Goal: Book appointment/travel/reservation: Book appointment/travel/reservation

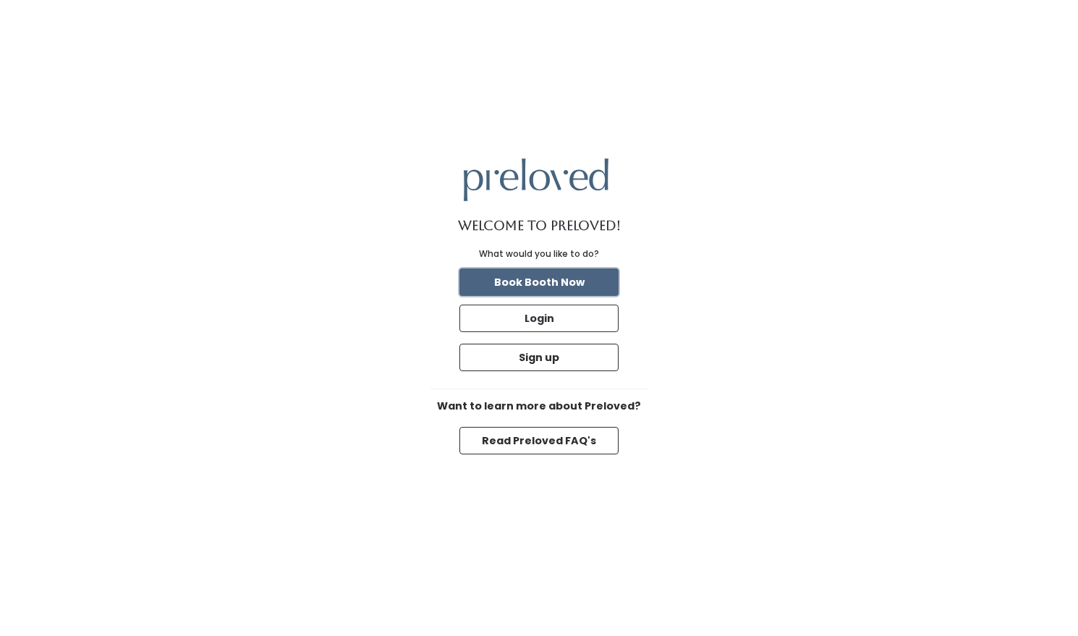
click at [561, 286] on button "Book Booth Now" at bounding box center [538, 281] width 159 height 27
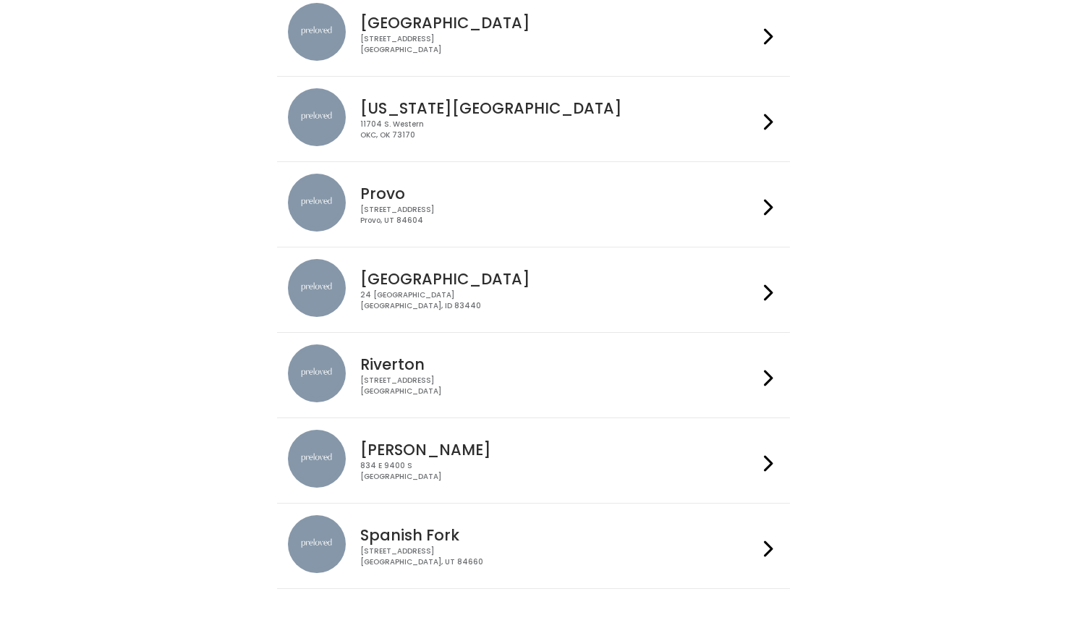
scroll to position [371, 0]
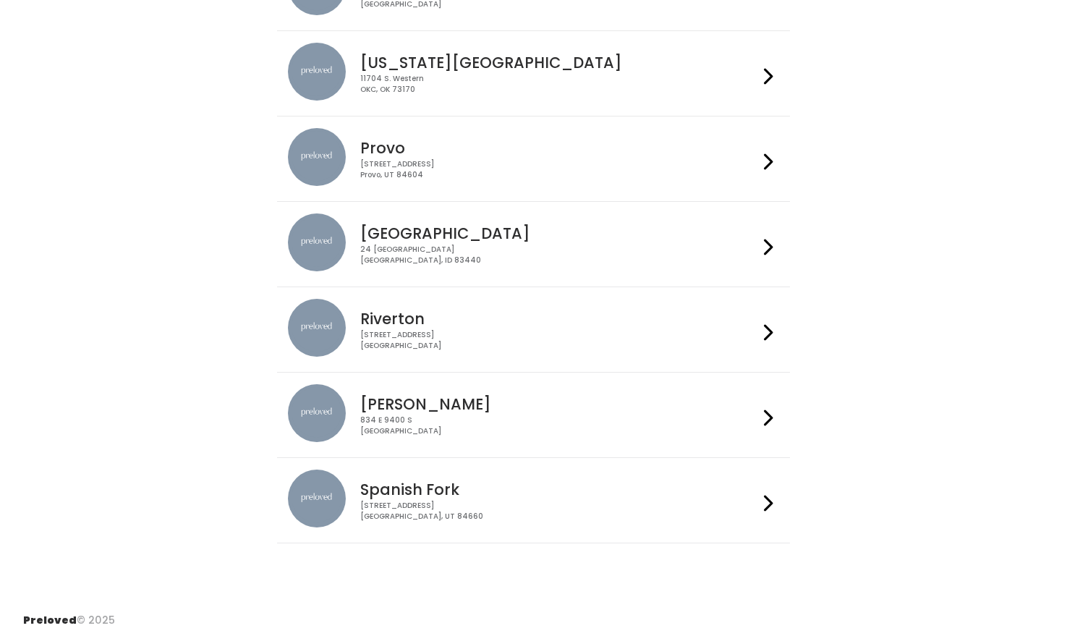
click at [690, 170] on div "230 W Cougar Blvd Provo, UT 84604" at bounding box center [559, 169] width 398 height 21
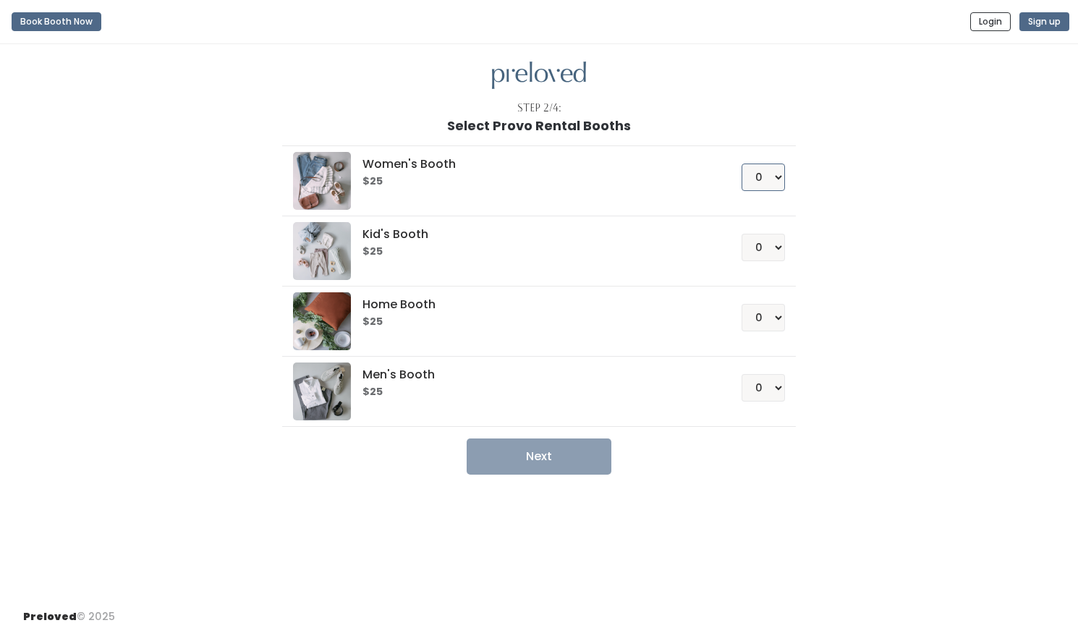
click at [773, 179] on select "0 1 2 3 4" at bounding box center [762, 176] width 43 height 27
select select "2"
click at [537, 464] on button "Next" at bounding box center [539, 456] width 145 height 36
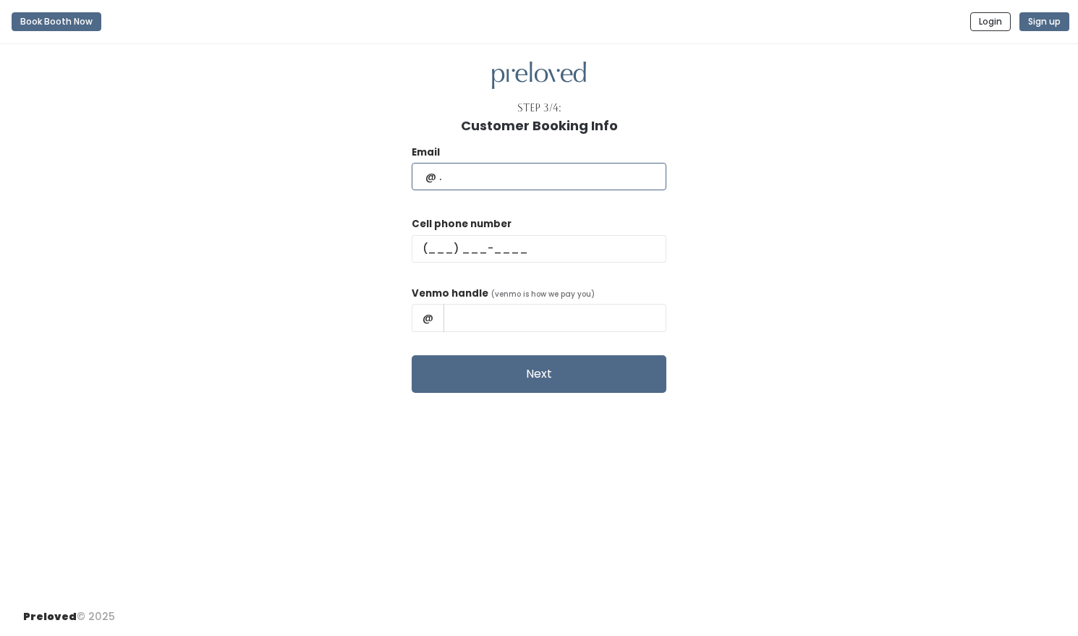
click at [549, 184] on input "text" at bounding box center [539, 176] width 255 height 27
type input "eenance@gmail.com"
type input "(530) 383-0855"
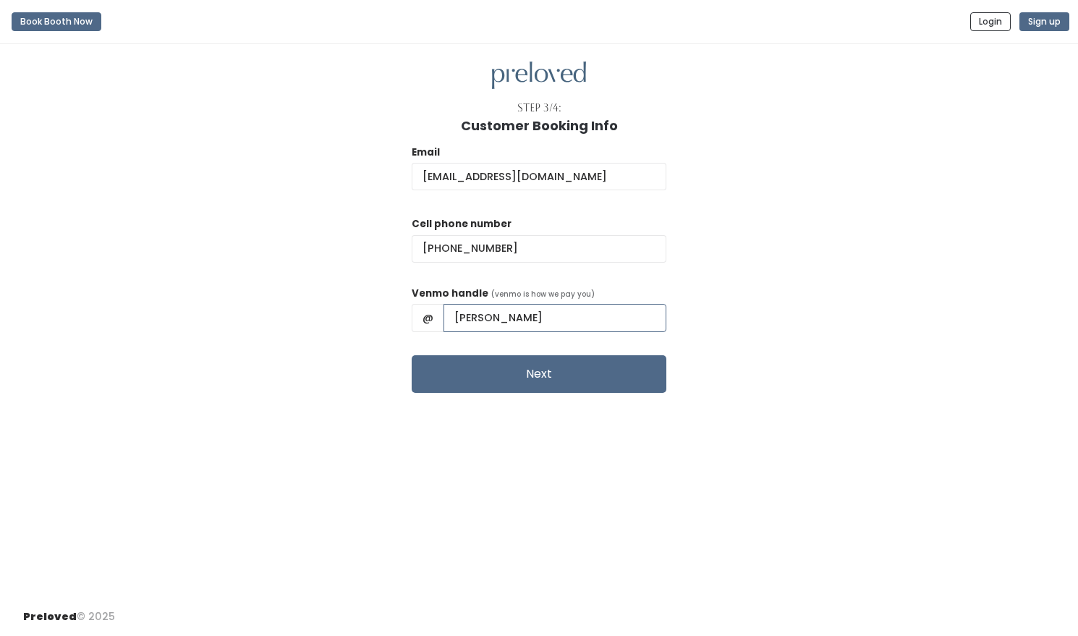
drag, startPoint x: 590, startPoint y: 319, endPoint x: 430, endPoint y: 312, distance: 160.0
click at [430, 312] on div "Email eenance@gmail.com Cell phone number (530) 383-0855 Venmo handle (venmo is…" at bounding box center [538, 263] width 1031 height 260
type input "nickolasandersen"
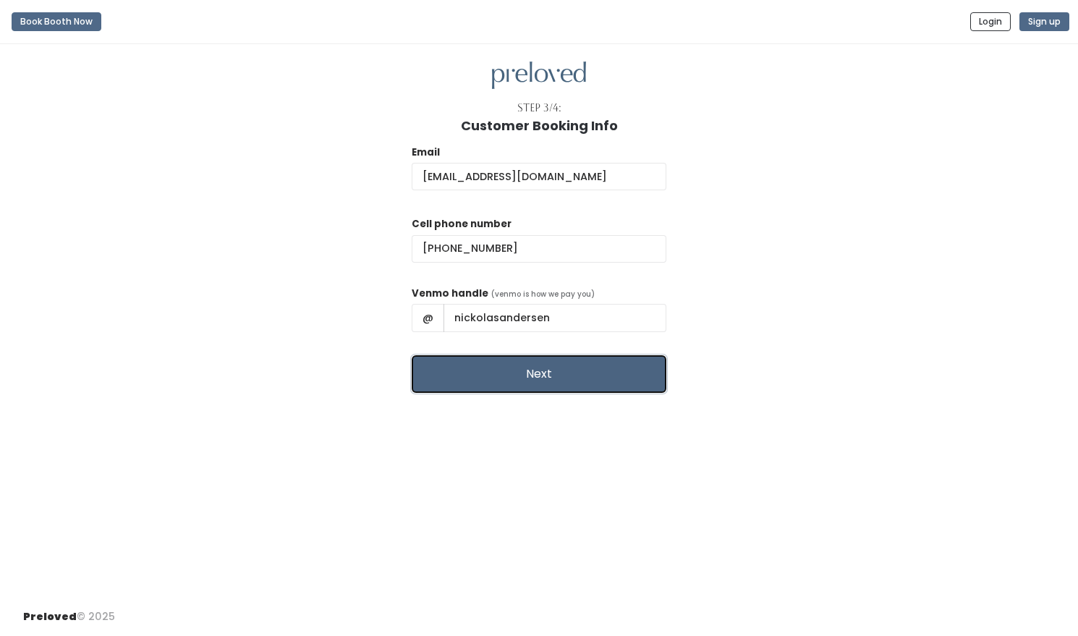
click at [553, 374] on button "Next" at bounding box center [539, 374] width 255 height 38
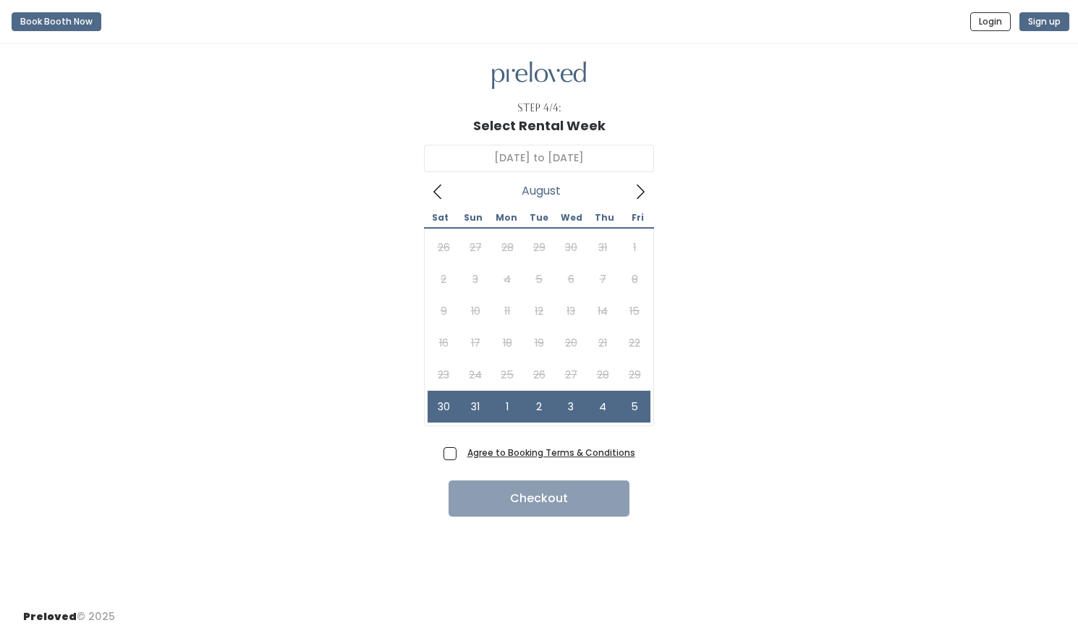
click at [576, 454] on u "Agree to Booking Terms & Conditions" at bounding box center [551, 452] width 168 height 12
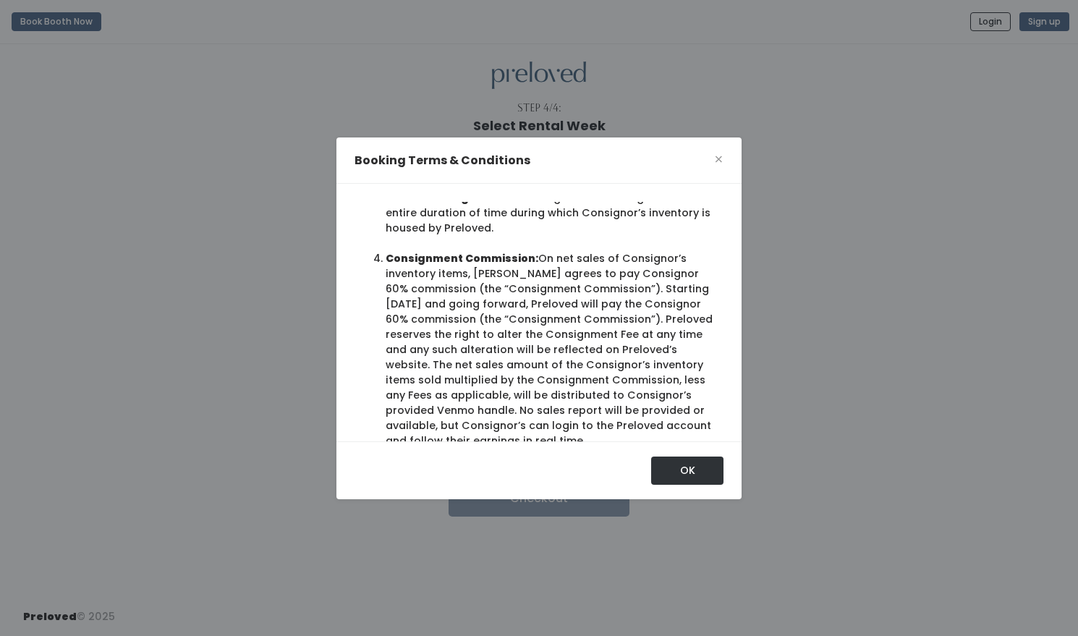
scroll to position [507, 0]
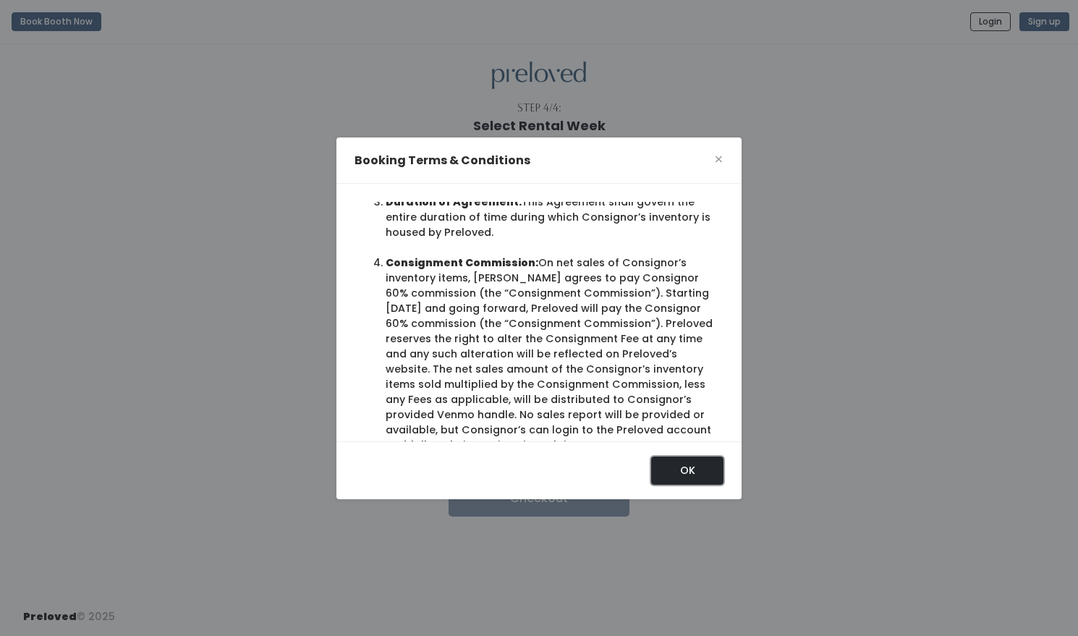
click at [688, 467] on button "OK" at bounding box center [687, 469] width 72 height 27
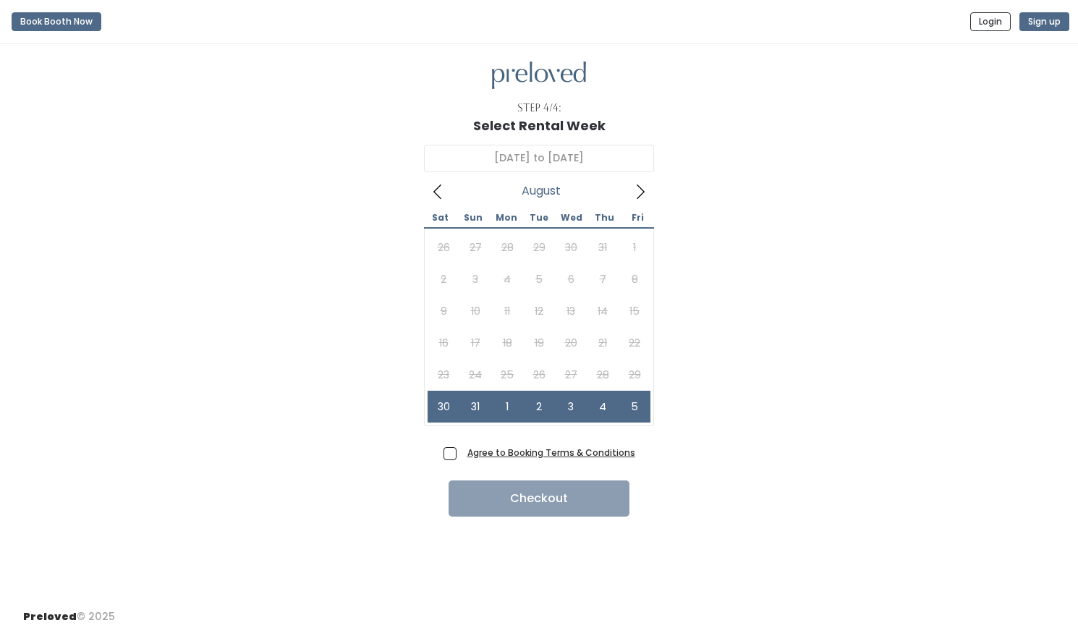
click at [642, 192] on icon at bounding box center [640, 192] width 16 height 16
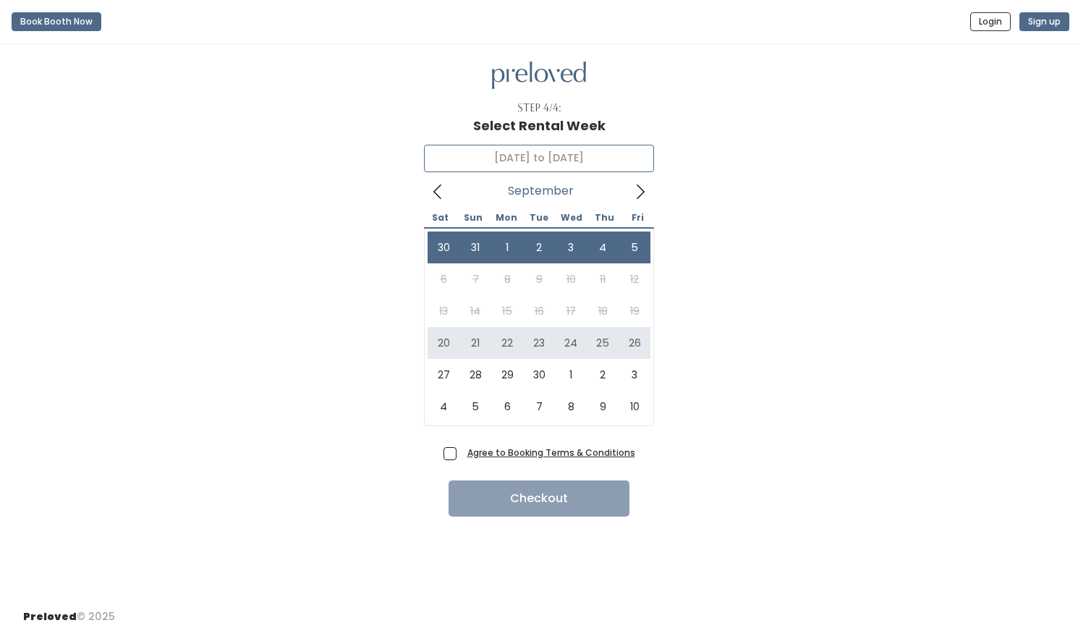
type input "September 20 to September 26"
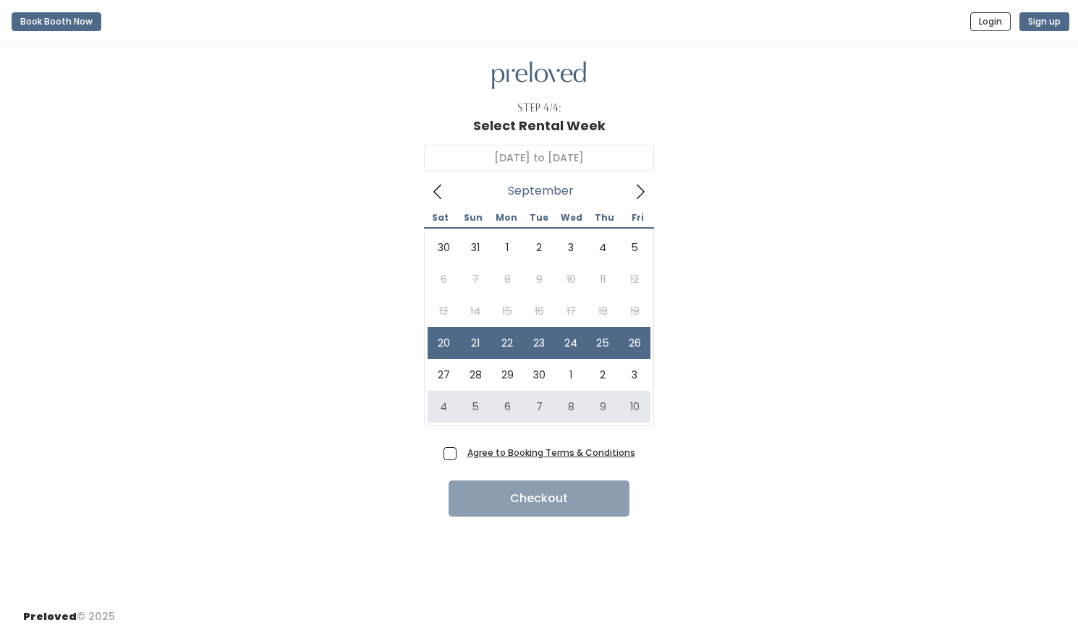
click at [461, 454] on span "Agree to Booking Terms & Conditions" at bounding box center [548, 452] width 174 height 14
click at [461, 454] on input "Agree to Booking Terms & Conditions" at bounding box center [465, 449] width 9 height 9
checkbox input "true"
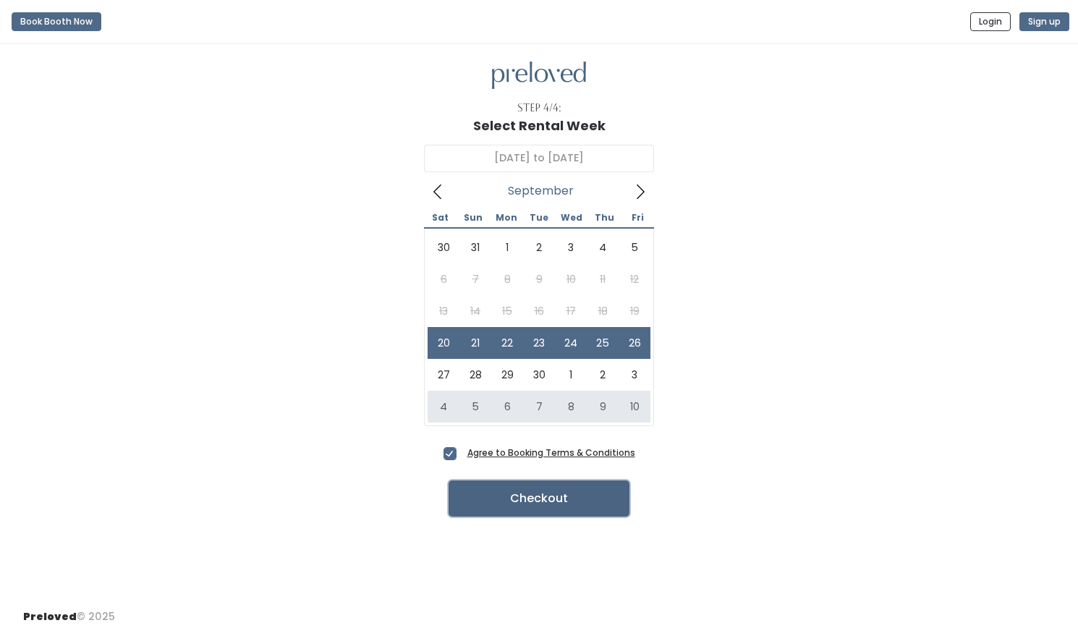
click at [523, 495] on button "Checkout" at bounding box center [538, 498] width 181 height 36
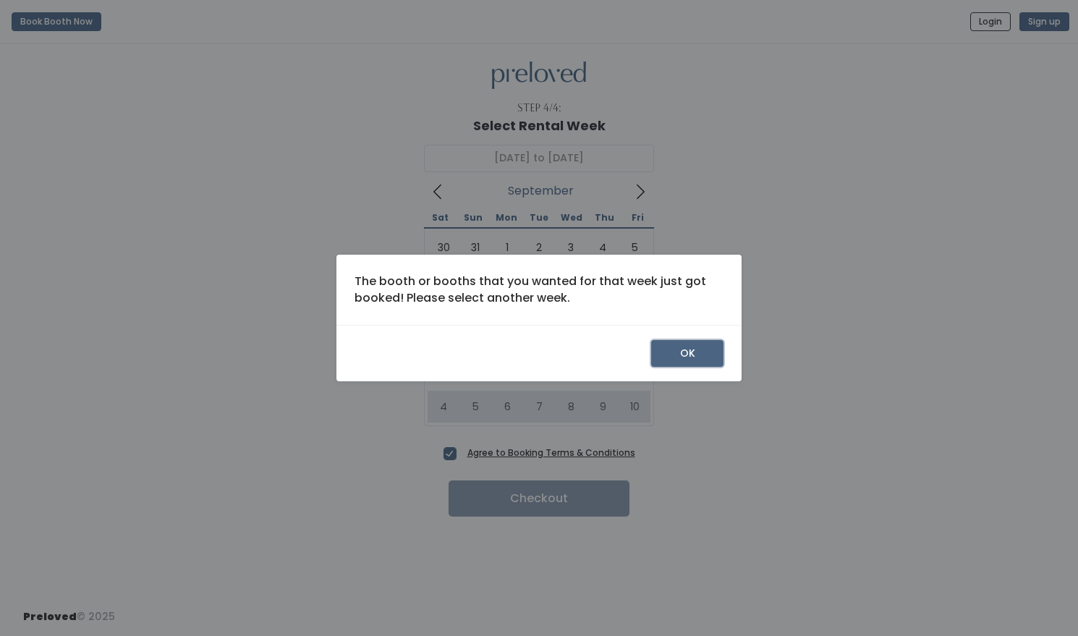
click at [665, 347] on button "OK" at bounding box center [687, 353] width 72 height 27
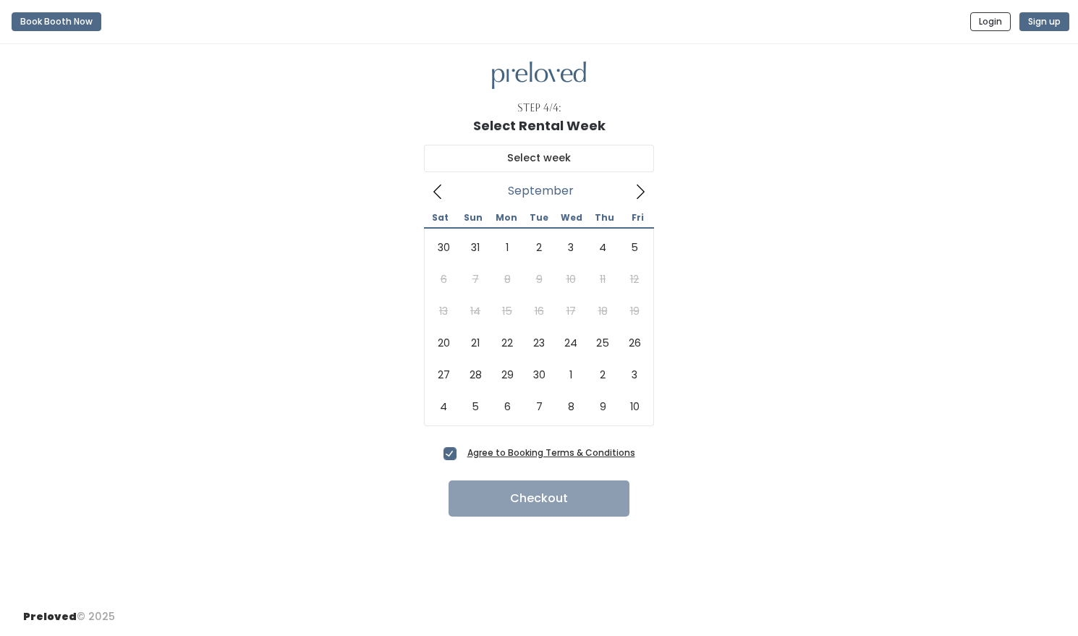
click at [642, 191] on icon at bounding box center [640, 192] width 16 height 16
type input "September 20 to September 26"
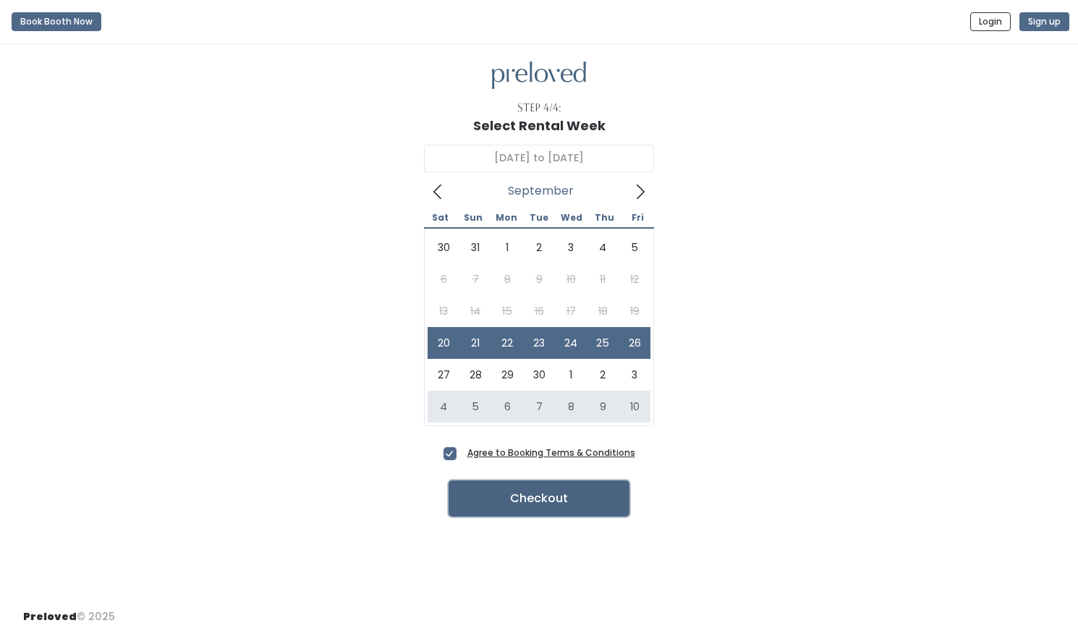
click at [508, 508] on button "Checkout" at bounding box center [538, 498] width 181 height 36
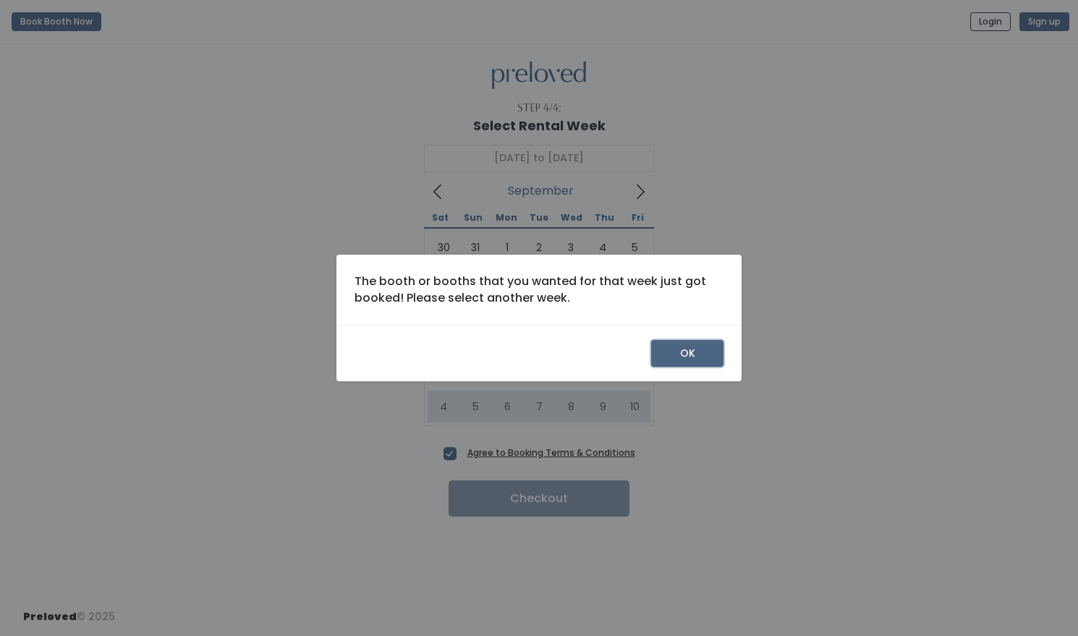
click at [682, 362] on button "OK" at bounding box center [687, 353] width 72 height 27
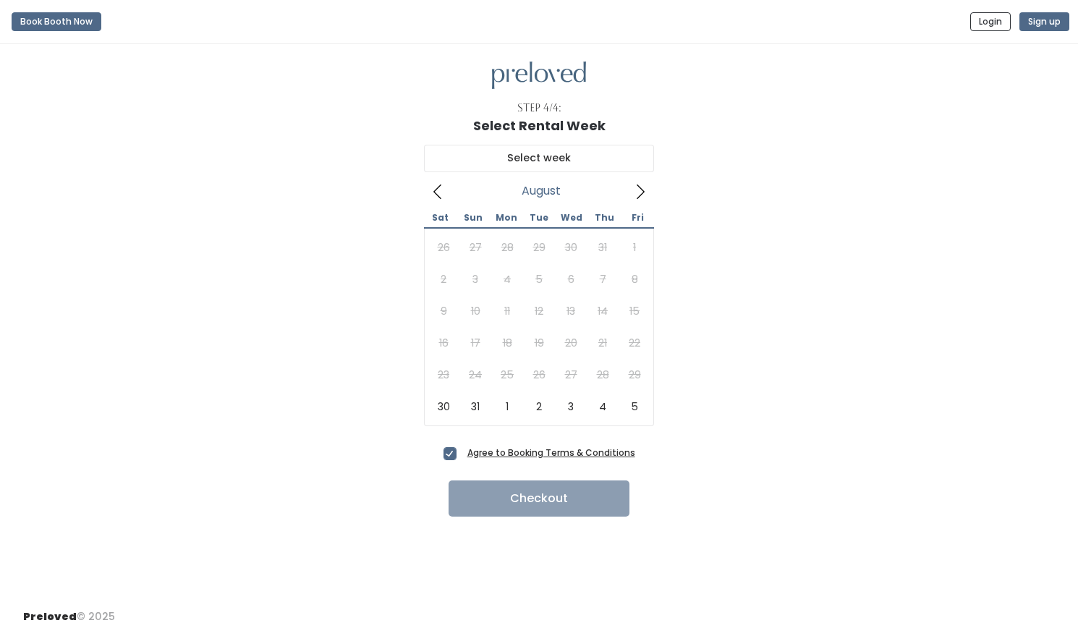
click at [638, 187] on icon at bounding box center [641, 191] width 8 height 14
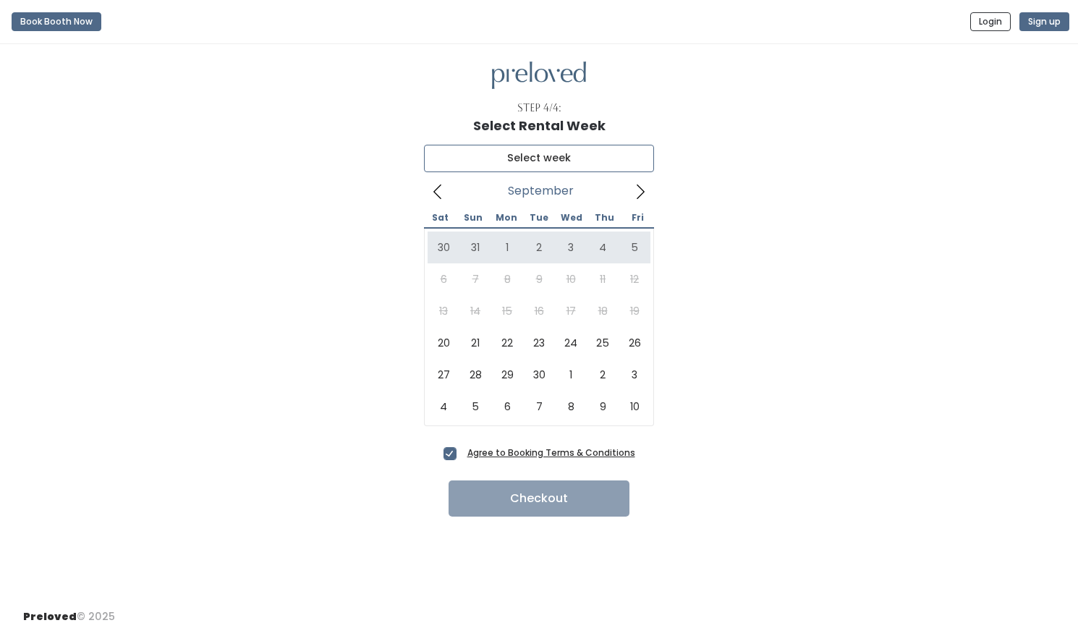
type input "[DATE] to [DATE]"
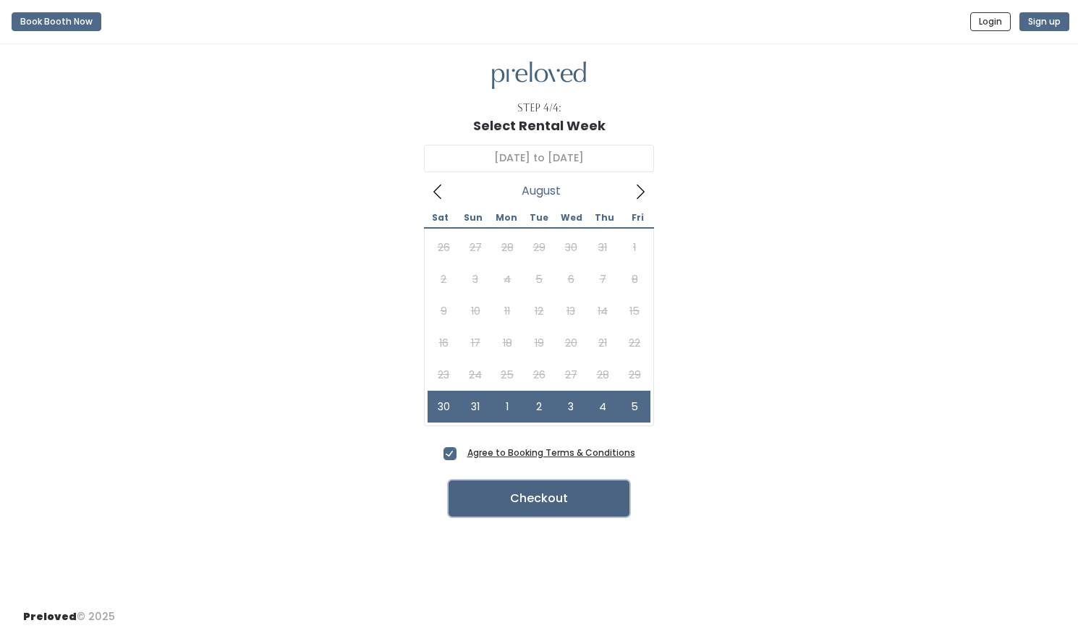
click at [549, 501] on button "Checkout" at bounding box center [538, 498] width 181 height 36
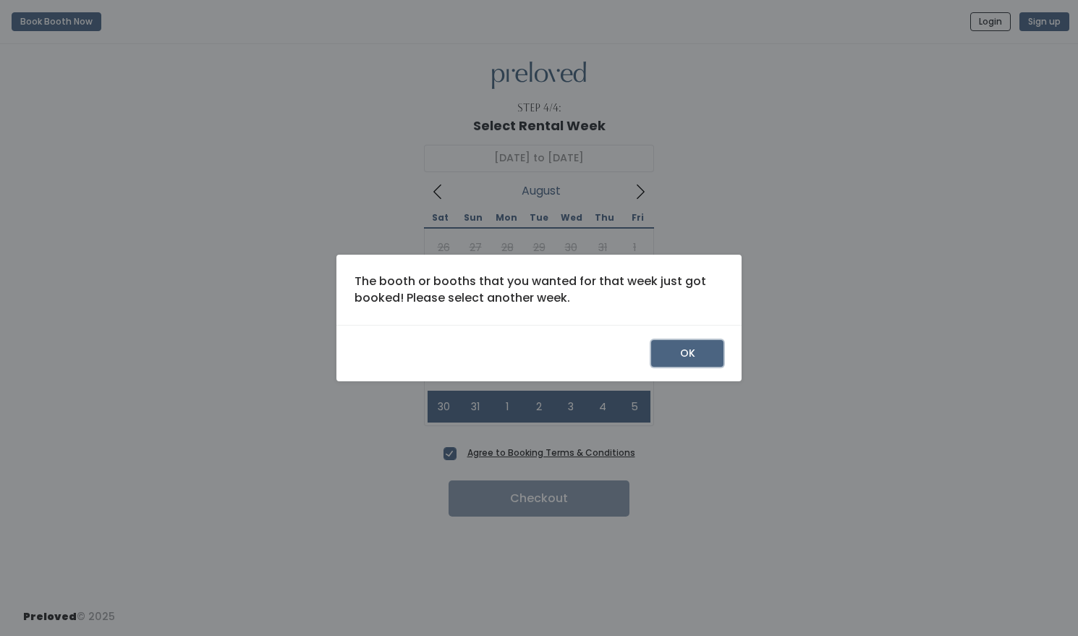
click at [677, 349] on button "OK" at bounding box center [687, 353] width 72 height 27
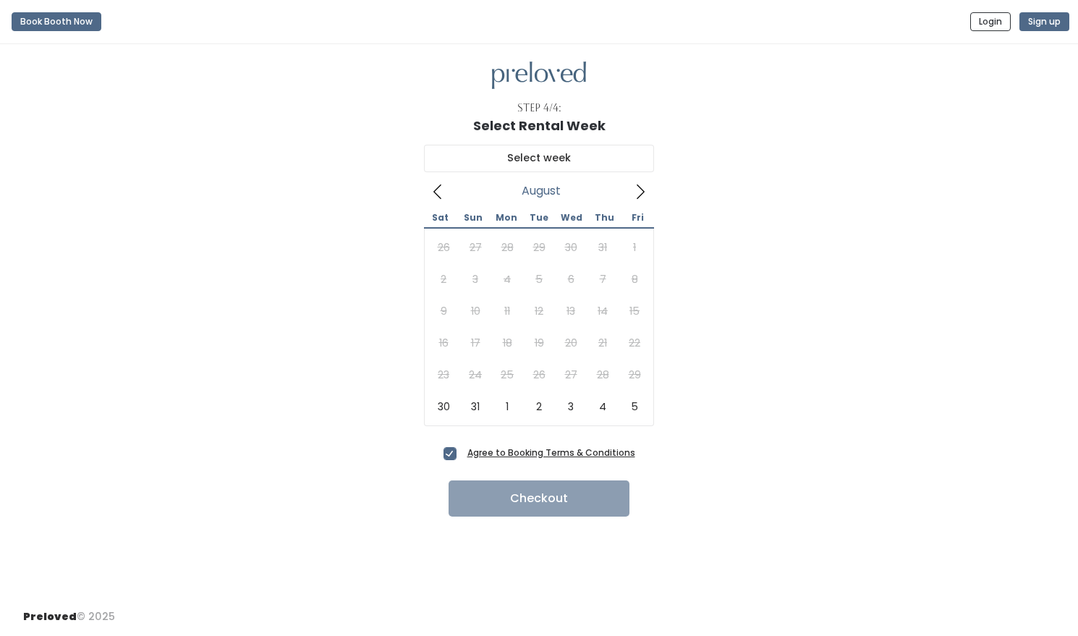
click at [641, 189] on icon at bounding box center [641, 191] width 8 height 14
click at [640, 188] on icon at bounding box center [641, 191] width 8 height 14
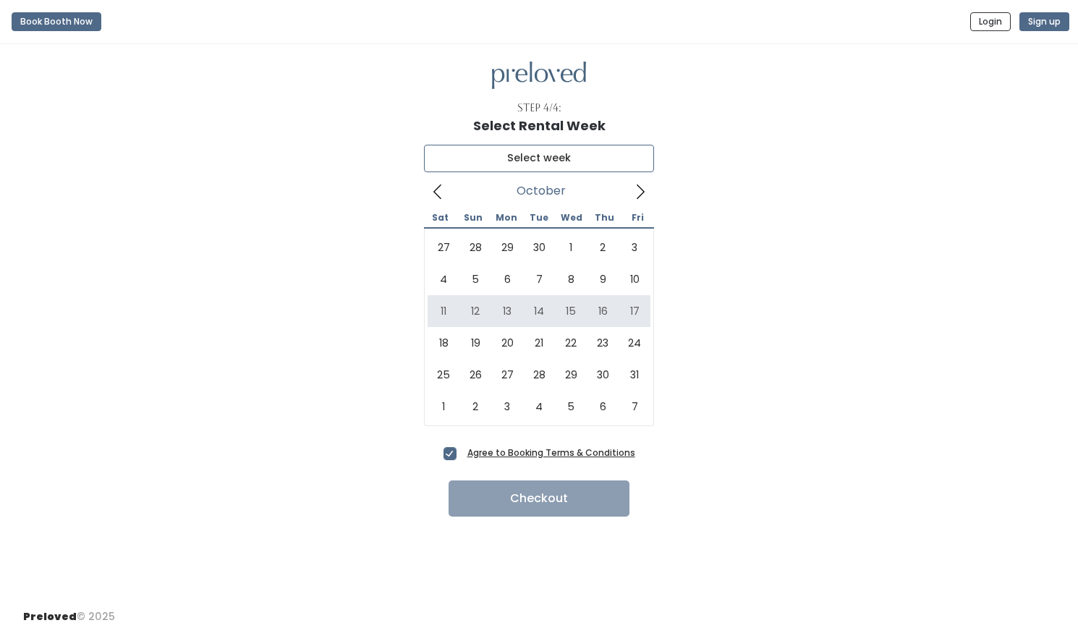
type input "October 11 to October 17"
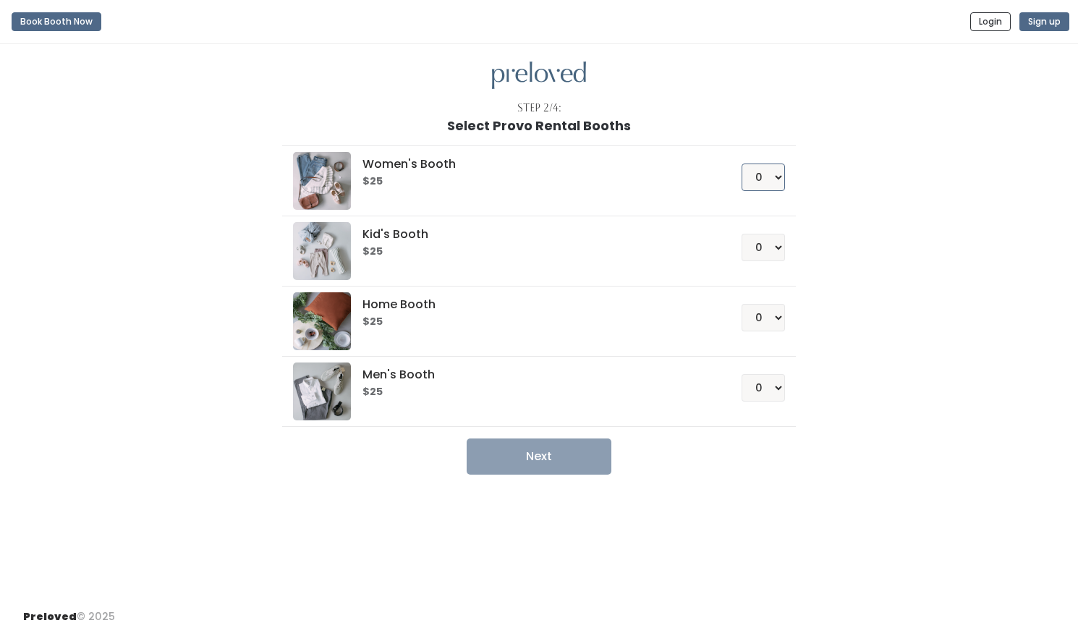
click at [767, 173] on select "0 1 2 3 4" at bounding box center [762, 176] width 43 height 27
select select "1"
click at [548, 462] on button "Next" at bounding box center [539, 456] width 145 height 36
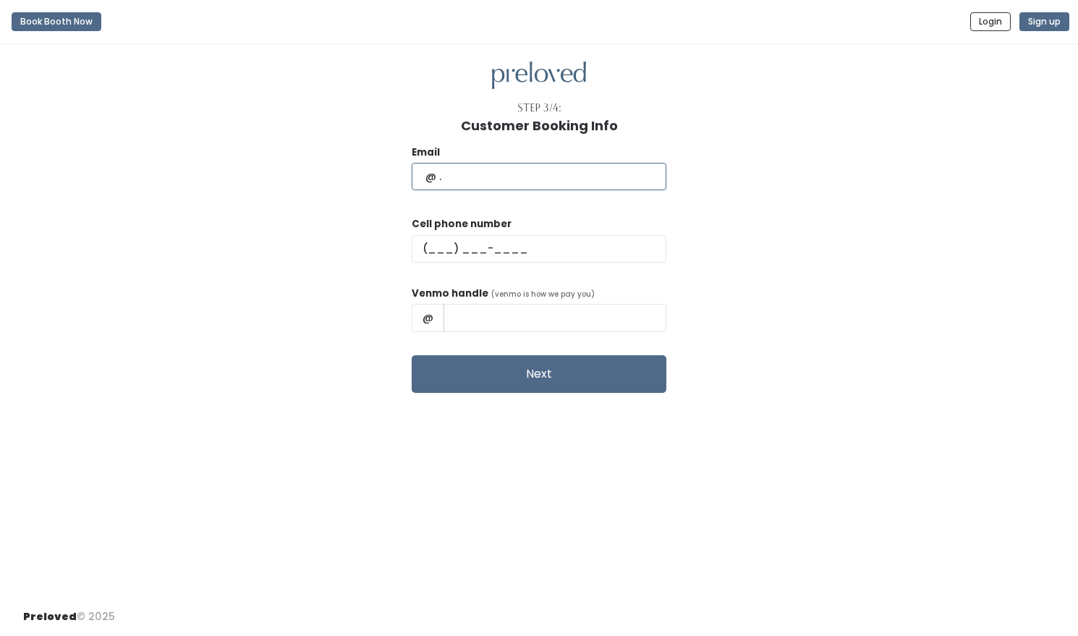
click at [524, 179] on input "text" at bounding box center [539, 176] width 255 height 27
type input "eenance@gmail.com"
type input "(530) 383-0855"
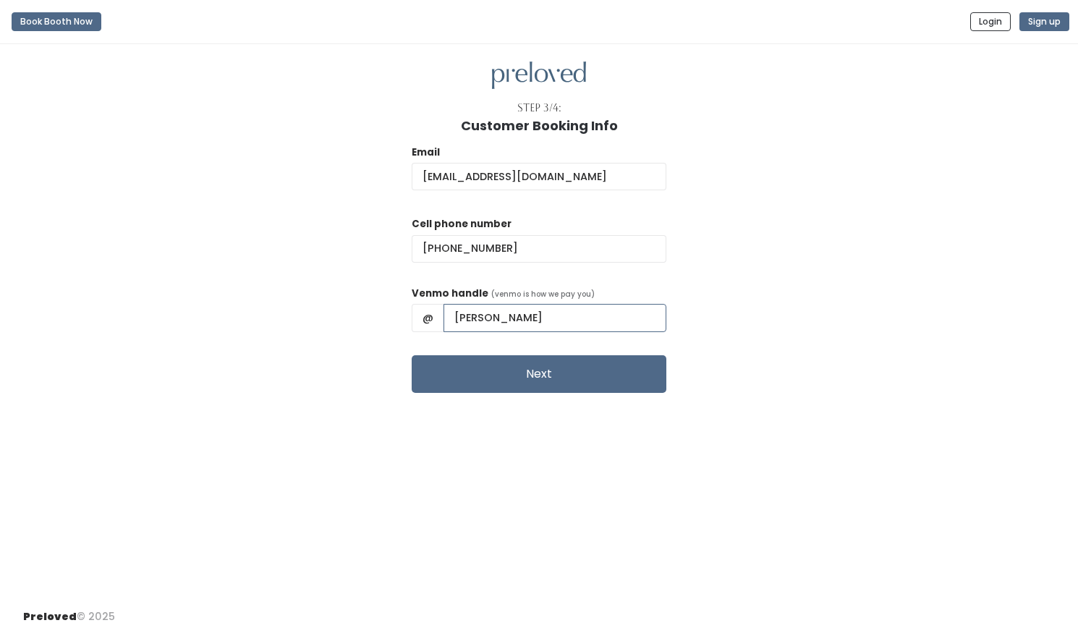
drag, startPoint x: 585, startPoint y: 320, endPoint x: 387, endPoint y: 323, distance: 198.2
click at [387, 323] on div "Email eenance@gmail.com Cell phone number (530) 383-0855 Venmo handle (venmo is…" at bounding box center [538, 263] width 1031 height 260
type input "nickolasandersen"
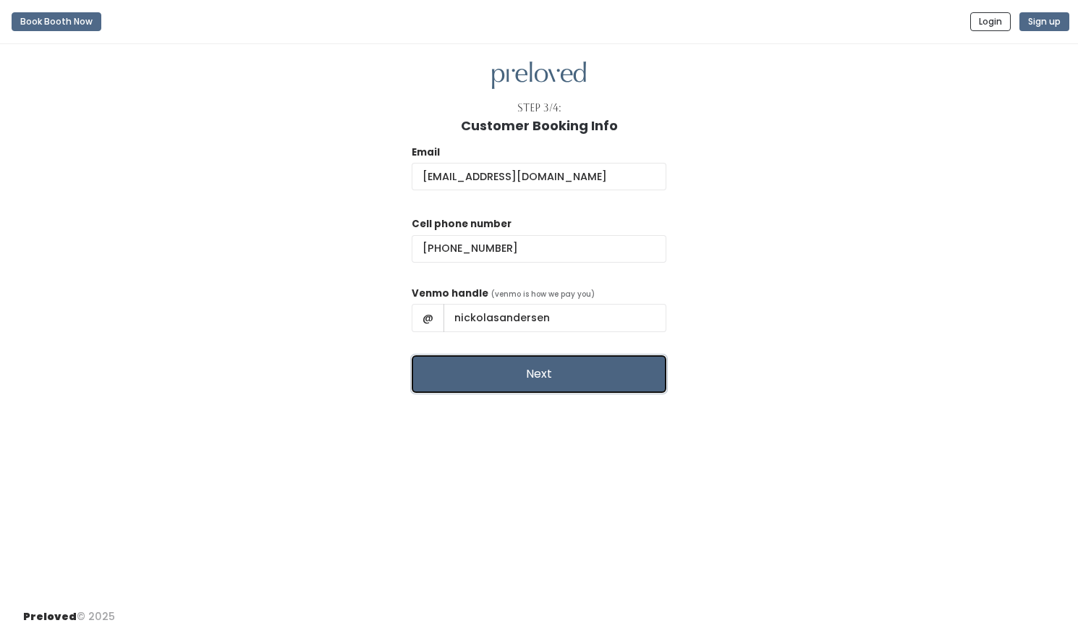
click at [550, 378] on button "Next" at bounding box center [539, 374] width 255 height 38
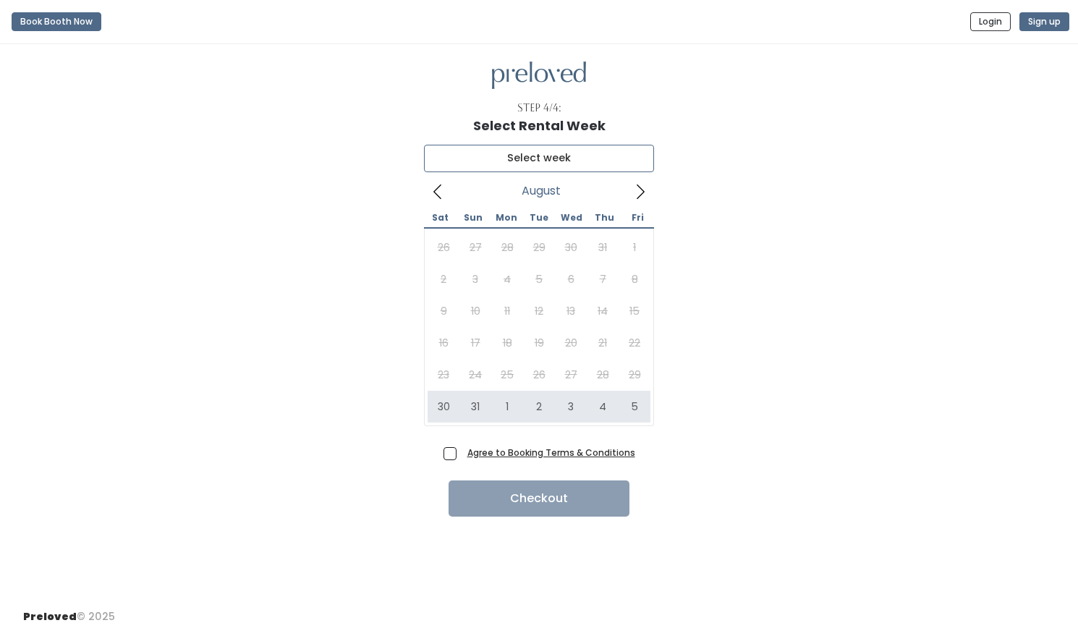
type input "August 30 to September 5"
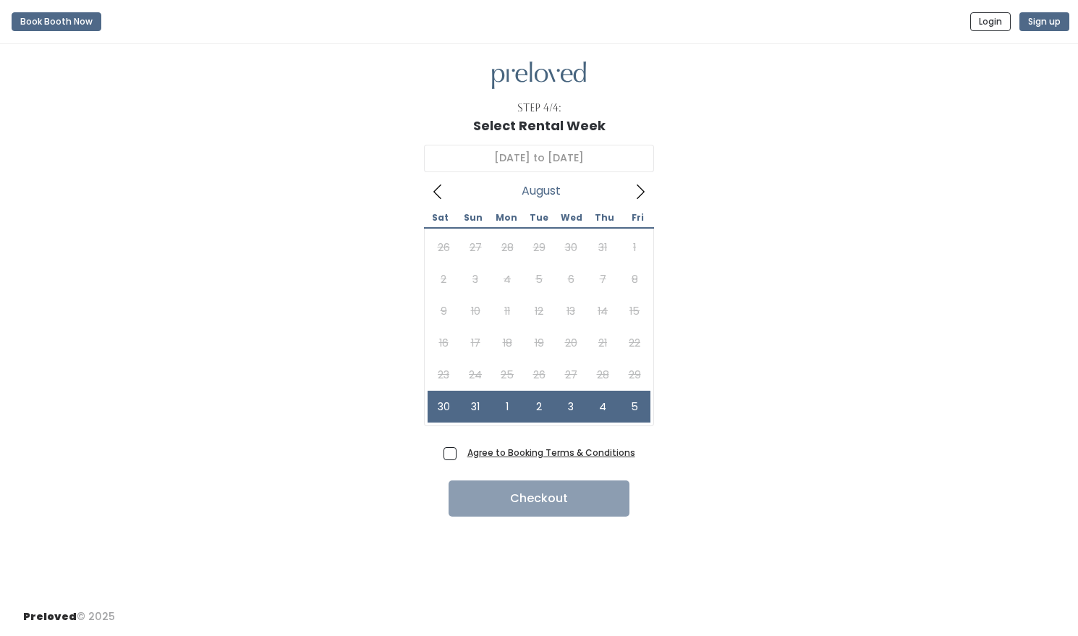
click at [461, 457] on span "Agree to Booking Terms & Conditions" at bounding box center [548, 452] width 174 height 14
click at [461, 454] on input "Agree to Booking Terms & Conditions" at bounding box center [465, 449] width 9 height 9
checkbox input "true"
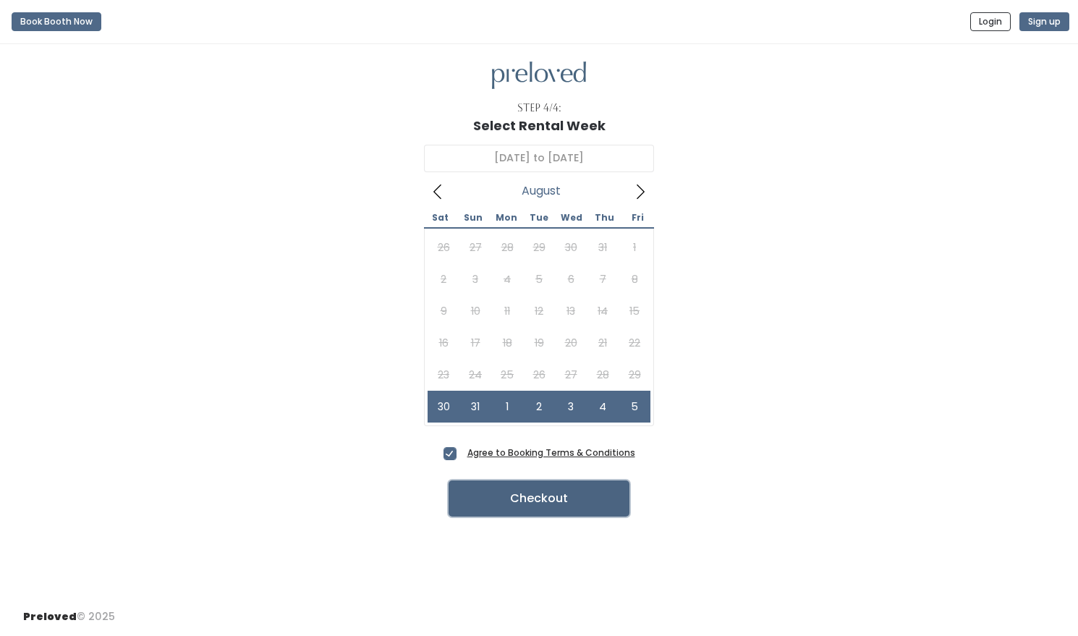
click at [533, 499] on button "Checkout" at bounding box center [538, 498] width 181 height 36
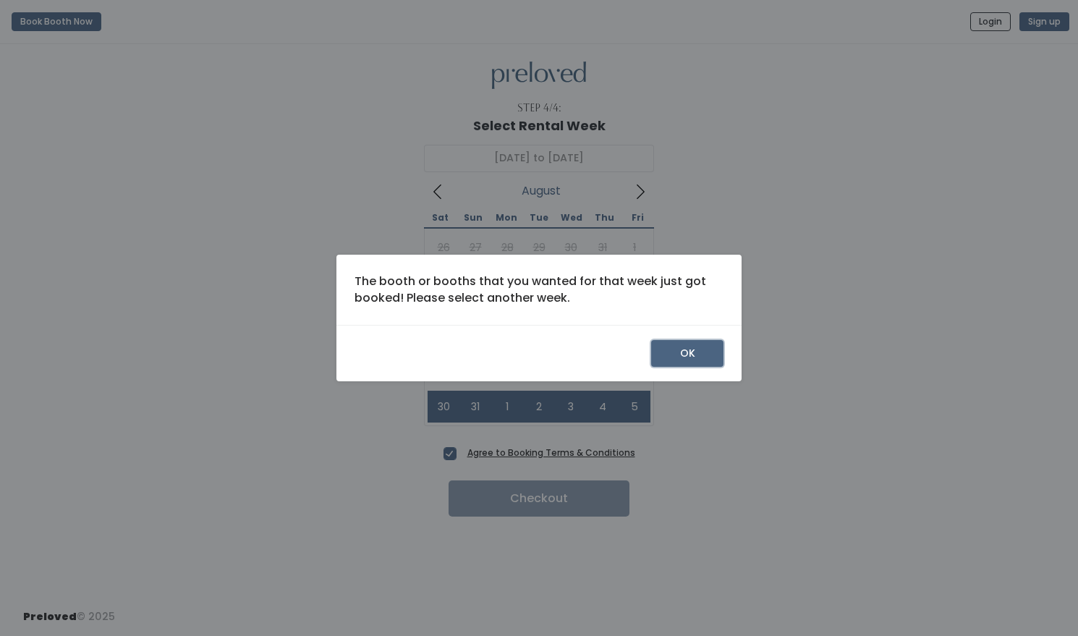
click at [699, 346] on button "OK" at bounding box center [687, 353] width 72 height 27
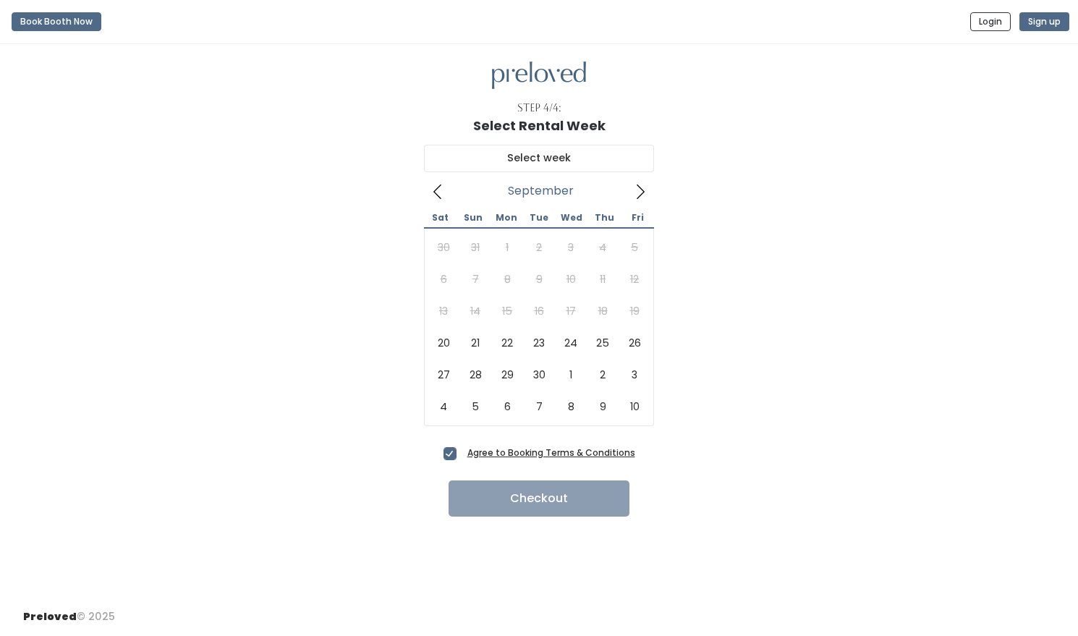
click at [642, 181] on span at bounding box center [639, 190] width 27 height 23
type input "September 20 to September 26"
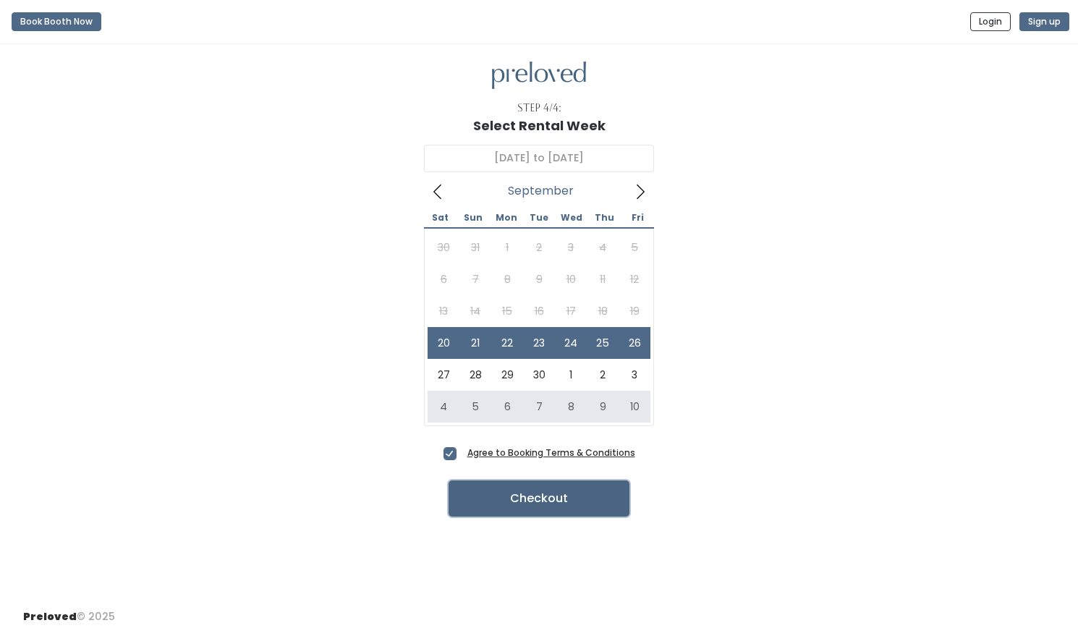
click at [542, 496] on button "Checkout" at bounding box center [538, 498] width 181 height 36
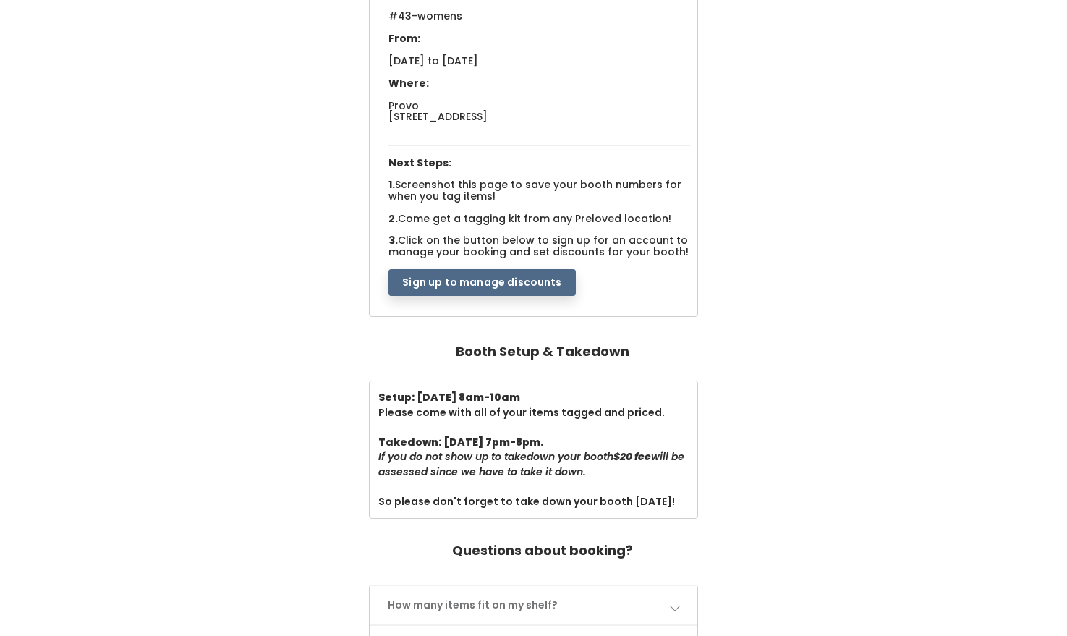
scroll to position [180, 0]
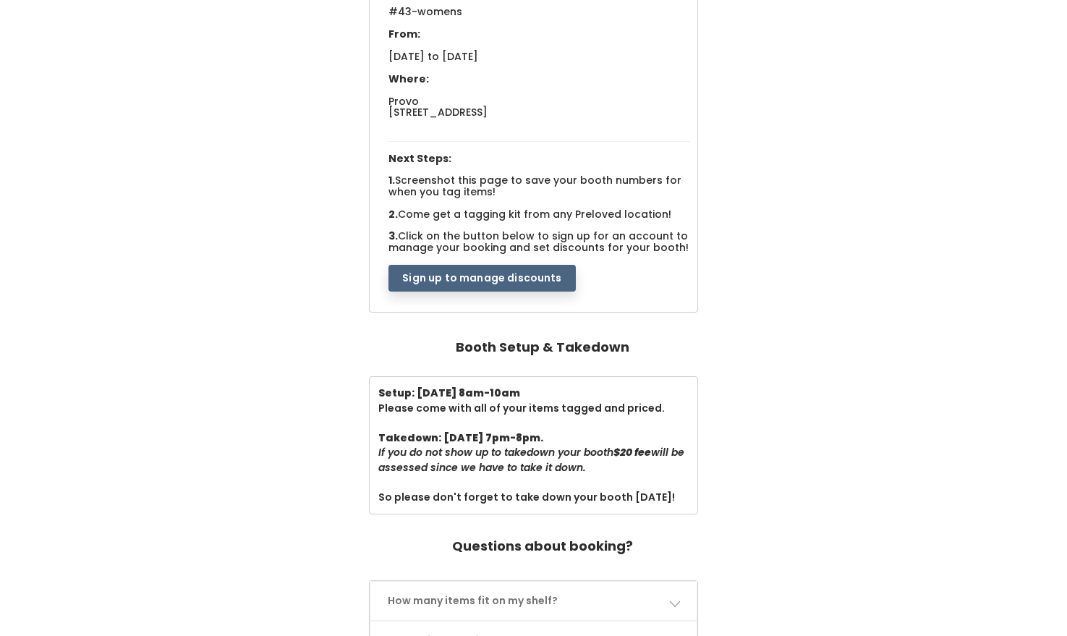
click at [501, 277] on button "Sign up to manage discounts" at bounding box center [481, 278] width 187 height 27
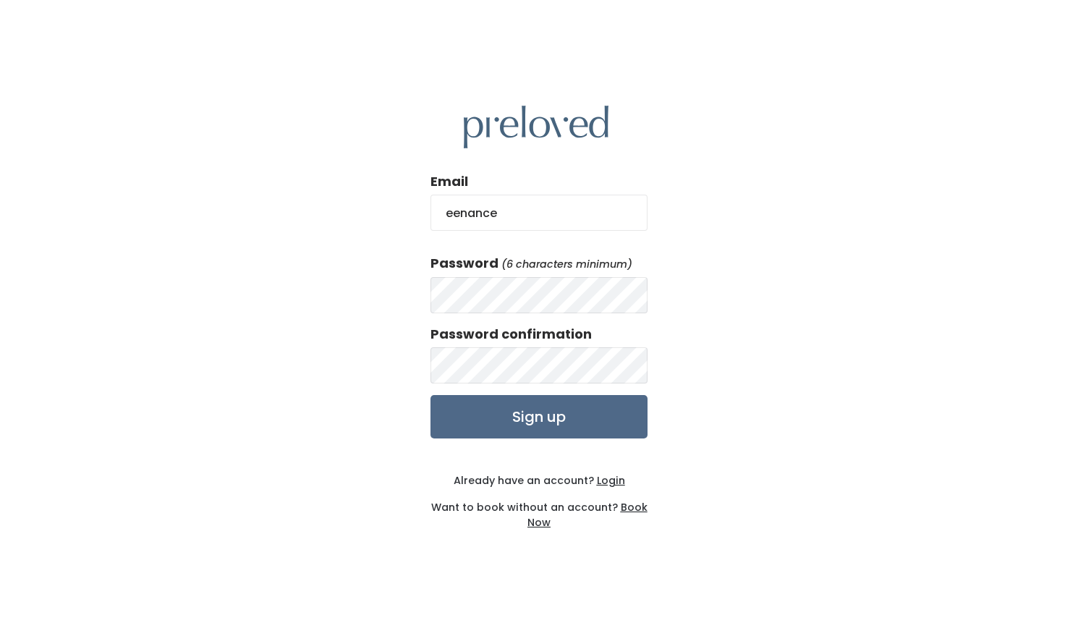
type input "[EMAIL_ADDRESS][DOMAIN_NAME]"
click at [765, 221] on div "Email eenance@gmail.com Password (6 characters minimum) Password confirmation S…" at bounding box center [539, 318] width 1078 height 636
click at [793, 240] on div "Email eenance@gmail.com Password (6 characters minimum) Password confirmation S…" at bounding box center [539, 318] width 1078 height 636
click at [725, 290] on div "Email eenance@gmail.com Password (6 characters minimum) Password confirmation S…" at bounding box center [539, 318] width 1078 height 636
click at [533, 413] on input "Sign up" at bounding box center [538, 416] width 217 height 43
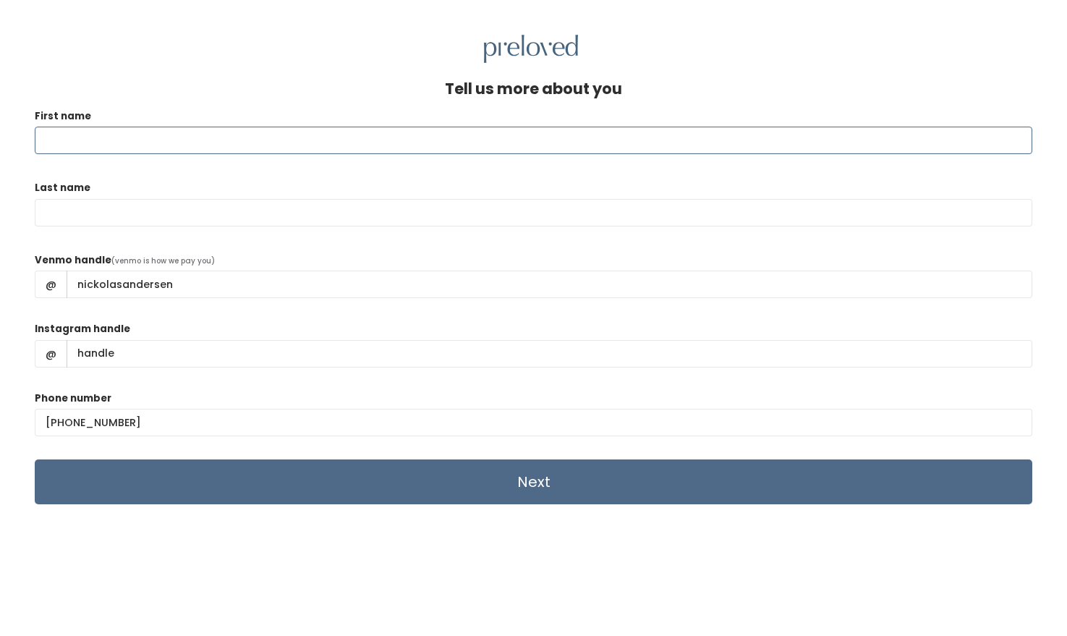
click at [309, 148] on input "First name" at bounding box center [533, 140] width 997 height 27
type input "eenance@gmail.com"
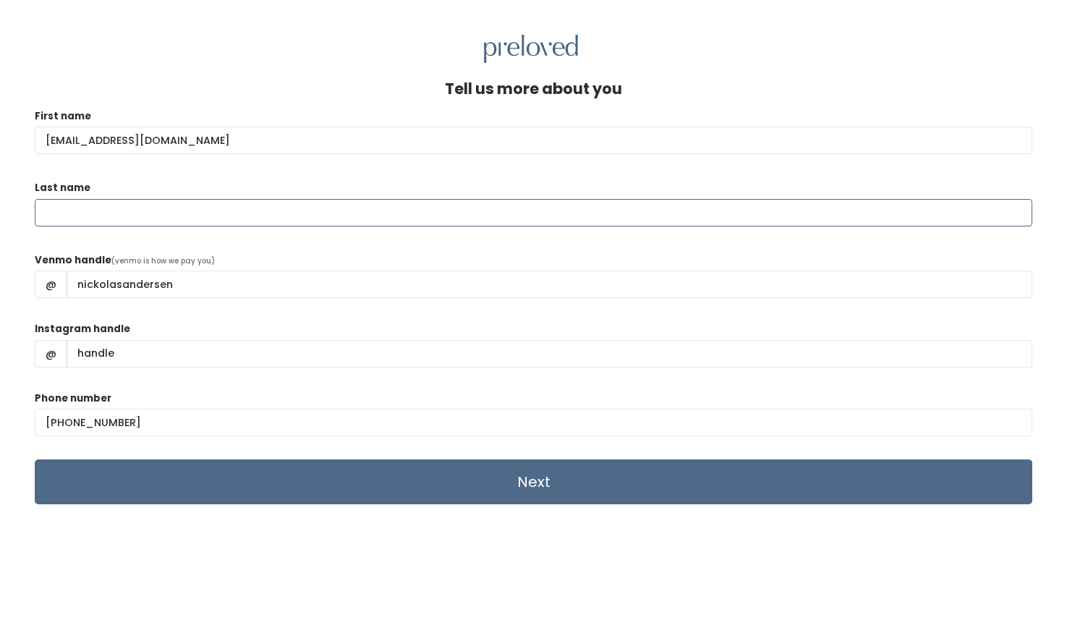
type input "E Andersen"
type input "Emily E Andersen"
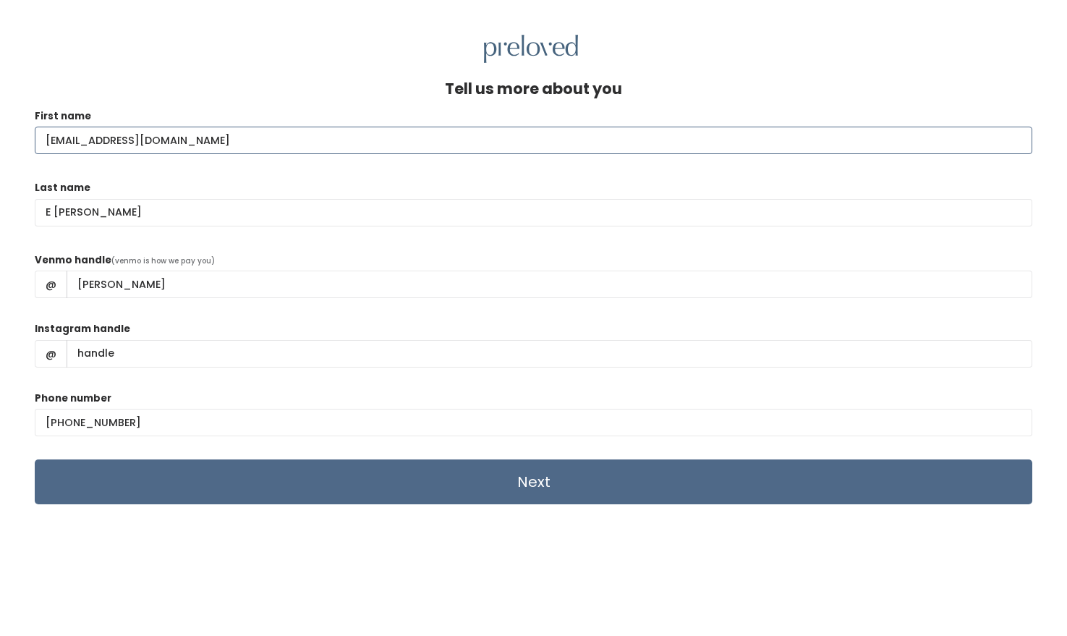
type input "(530) 383-0855"
click at [222, 140] on input "eenance@gmail.com" at bounding box center [533, 140] width 997 height 27
type input "e"
type input "Emily"
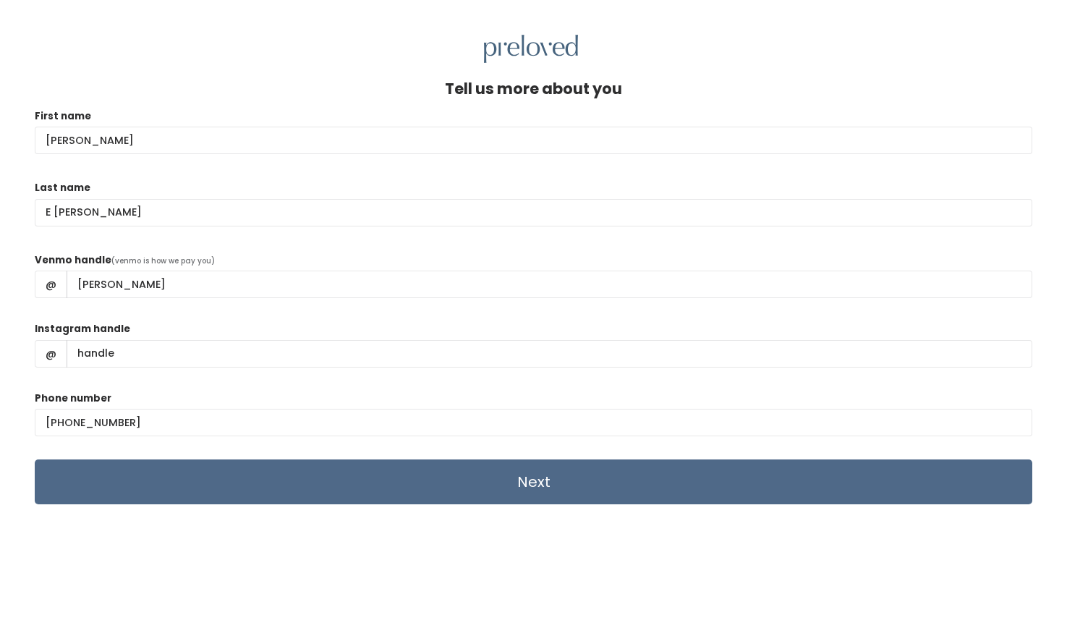
click at [316, 88] on div "Tell us more about you" at bounding box center [533, 94] width 997 height 28
click at [54, 213] on input "E Andersen" at bounding box center [533, 212] width 997 height 27
type input "Andersen"
click at [284, 105] on div "Tell us more about you" at bounding box center [533, 94] width 997 height 28
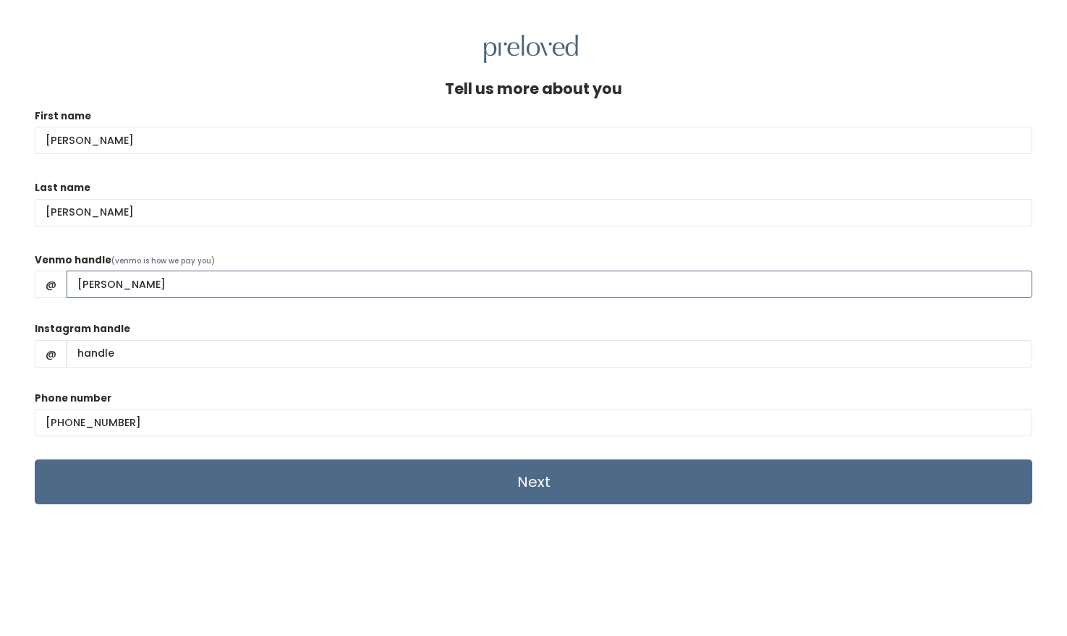
drag, startPoint x: 185, startPoint y: 285, endPoint x: 62, endPoint y: 268, distance: 124.2
click at [62, 268] on div "Venmo handle (venmo is how we pay you) @ Emily E Andersen" at bounding box center [533, 281] width 997 height 58
type input "nickolasandersen"
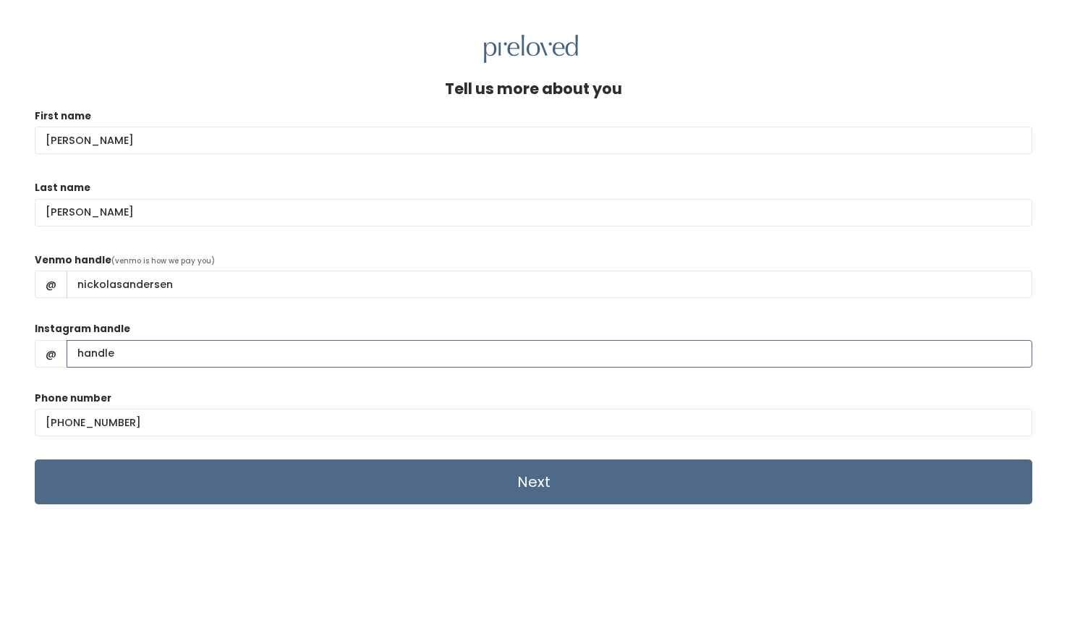
click at [131, 354] on input "Instagram handle" at bounding box center [550, 353] width 966 height 27
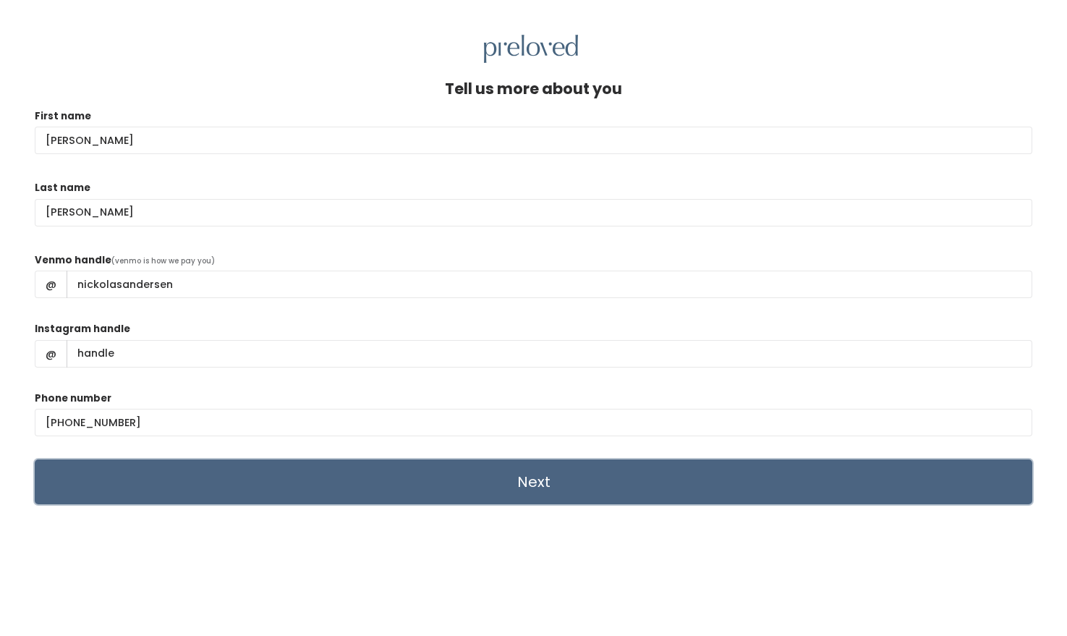
click at [334, 493] on input "Next" at bounding box center [533, 481] width 997 height 45
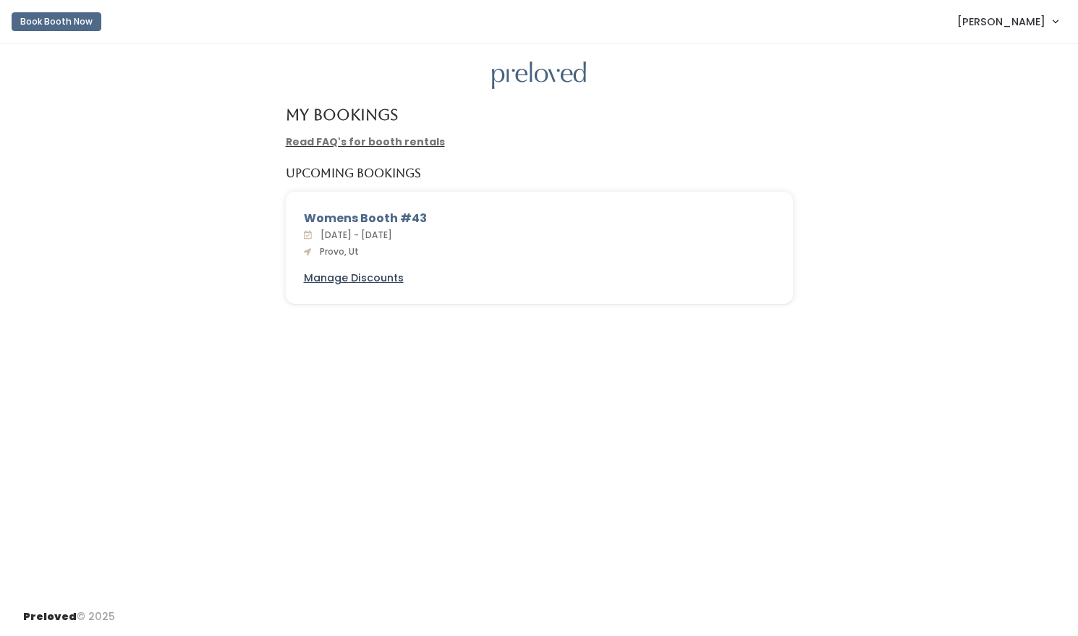
click at [375, 277] on u "Manage Discounts" at bounding box center [354, 278] width 100 height 14
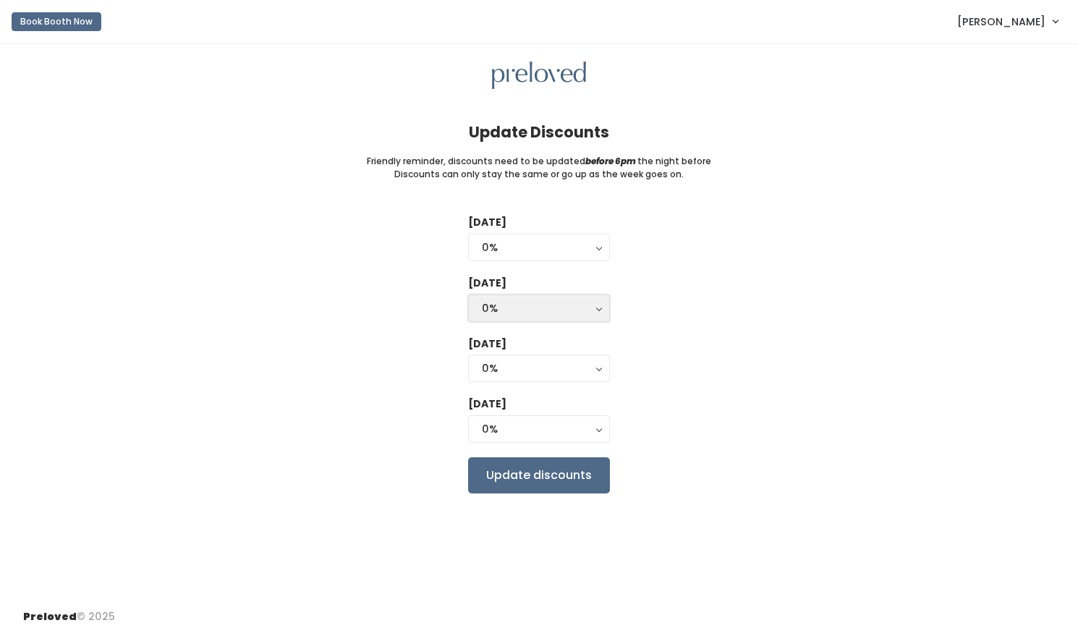
click at [582, 305] on div "0%" at bounding box center [539, 308] width 114 height 16
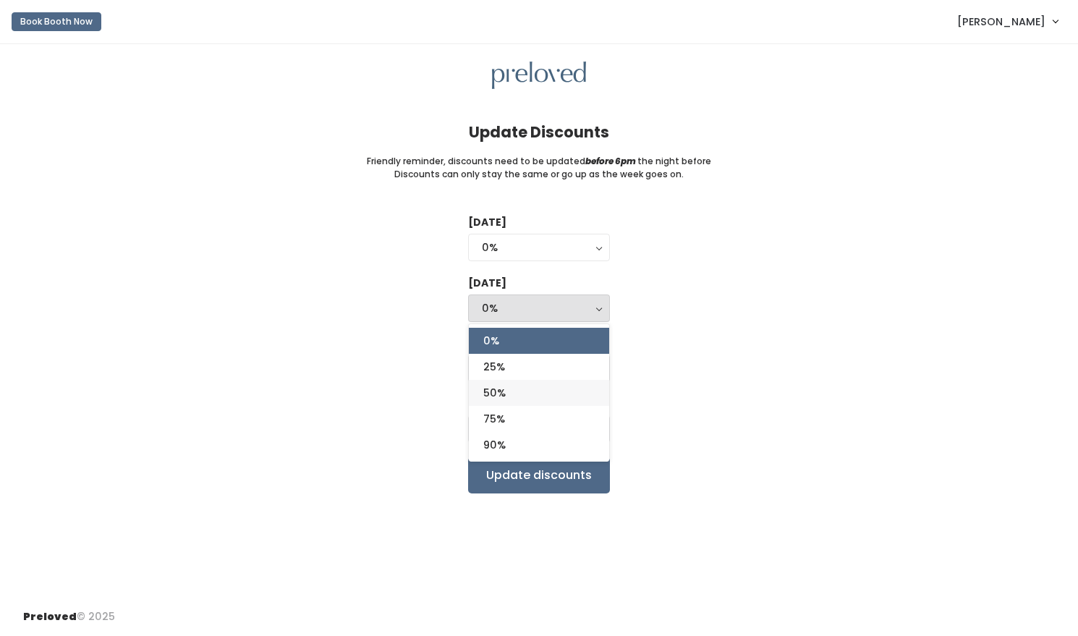
click at [584, 391] on link "50%" at bounding box center [539, 393] width 140 height 26
select select "50%"
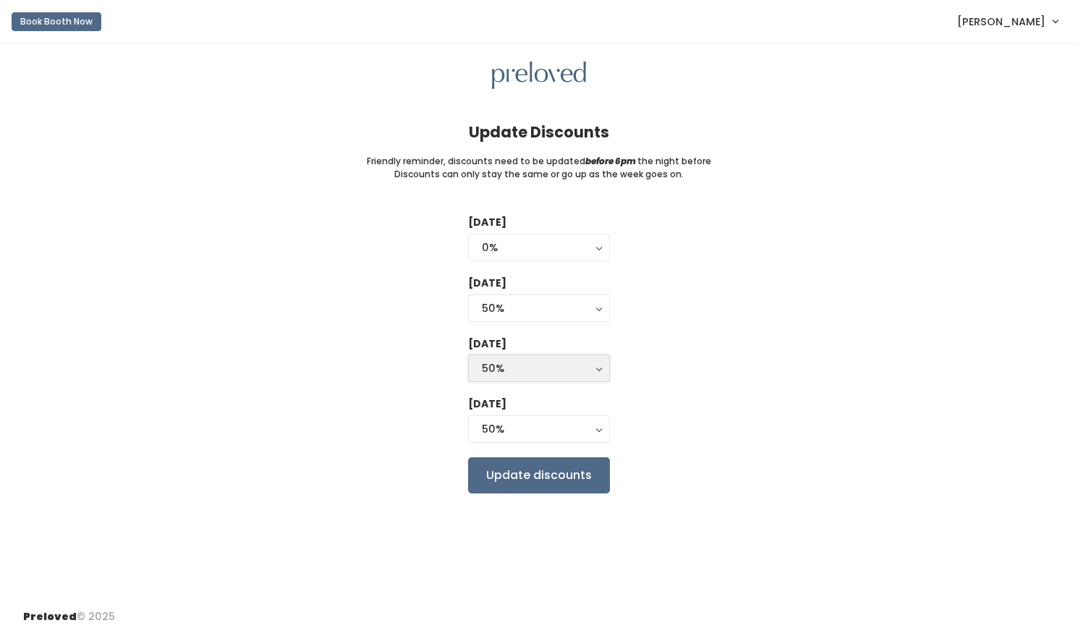
click at [579, 370] on div "50%" at bounding box center [539, 368] width 114 height 16
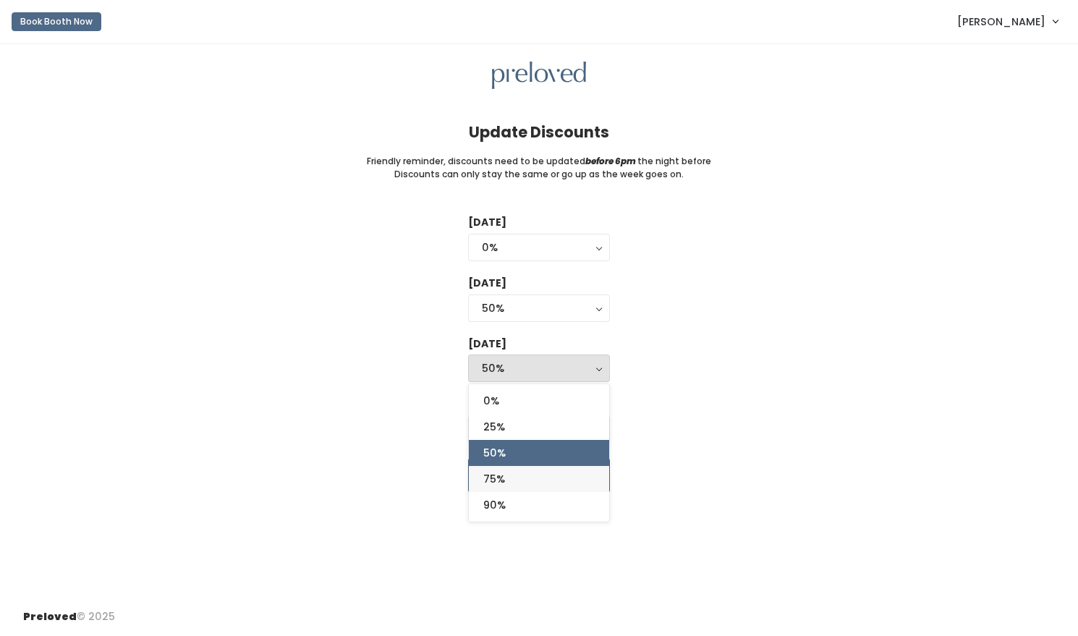
click at [571, 481] on link "75%" at bounding box center [539, 479] width 140 height 26
select select "75%"
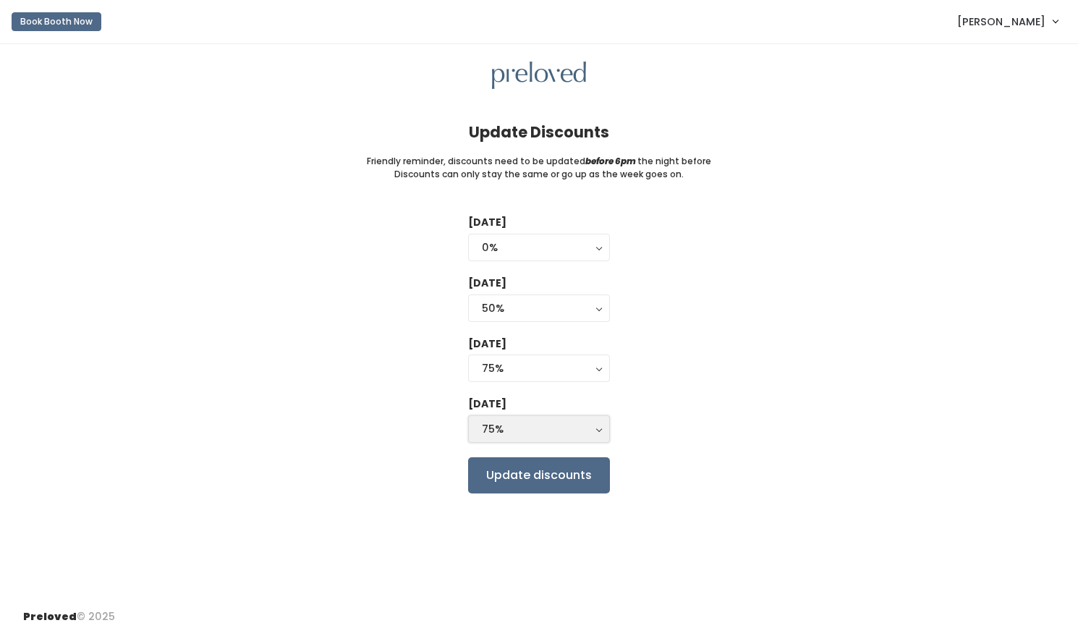
click at [556, 426] on div "75%" at bounding box center [539, 429] width 114 height 16
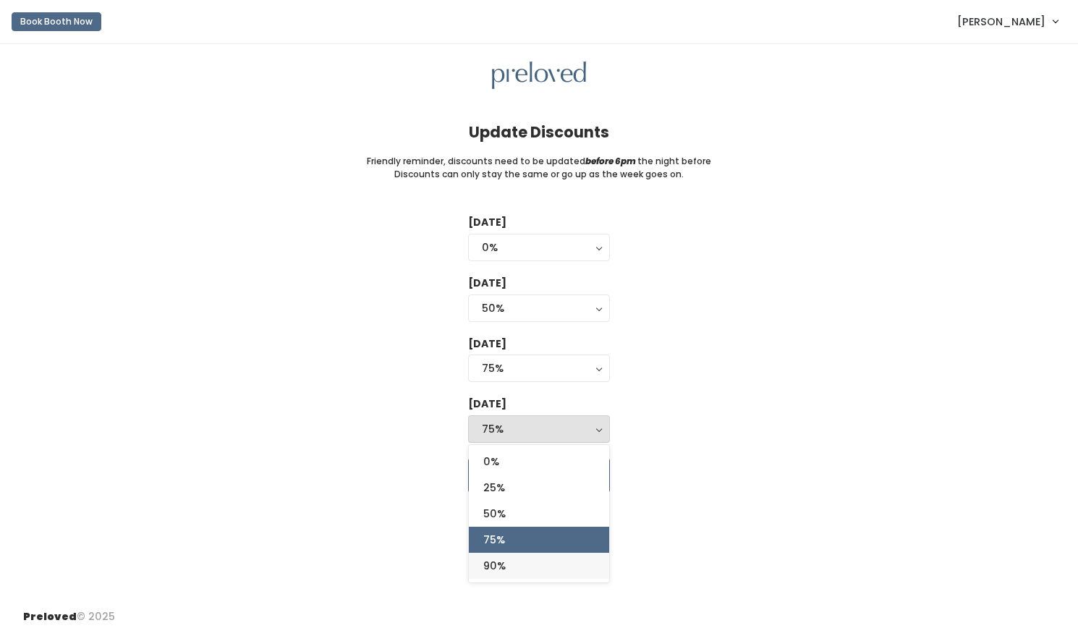
click at [537, 571] on link "90%" at bounding box center [539, 566] width 140 height 26
select select "90%"
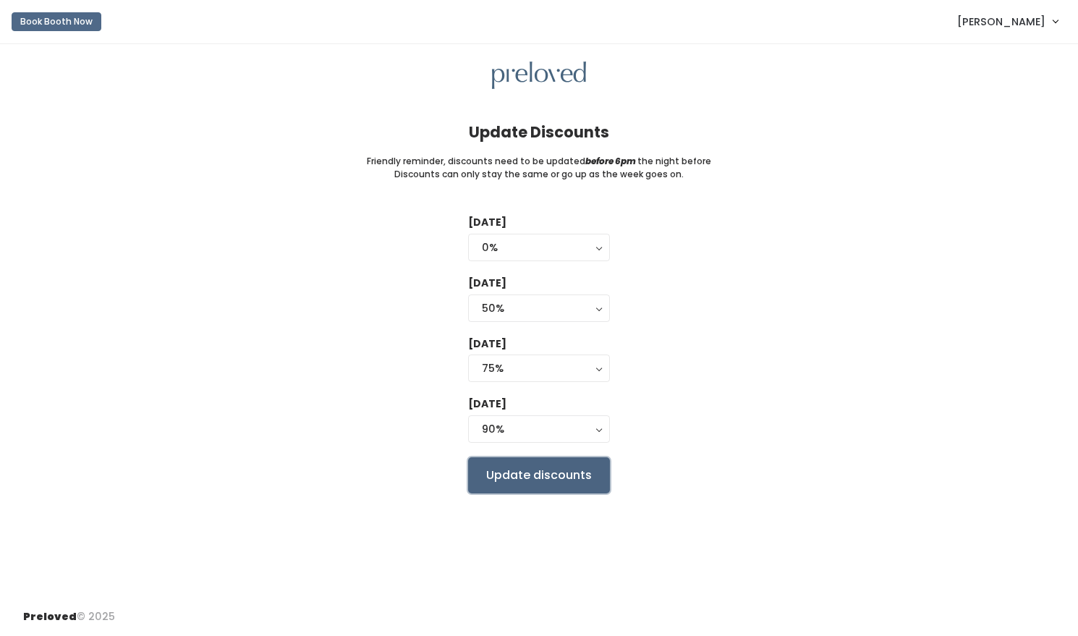
click at [544, 472] on input "Update discounts" at bounding box center [539, 475] width 142 height 36
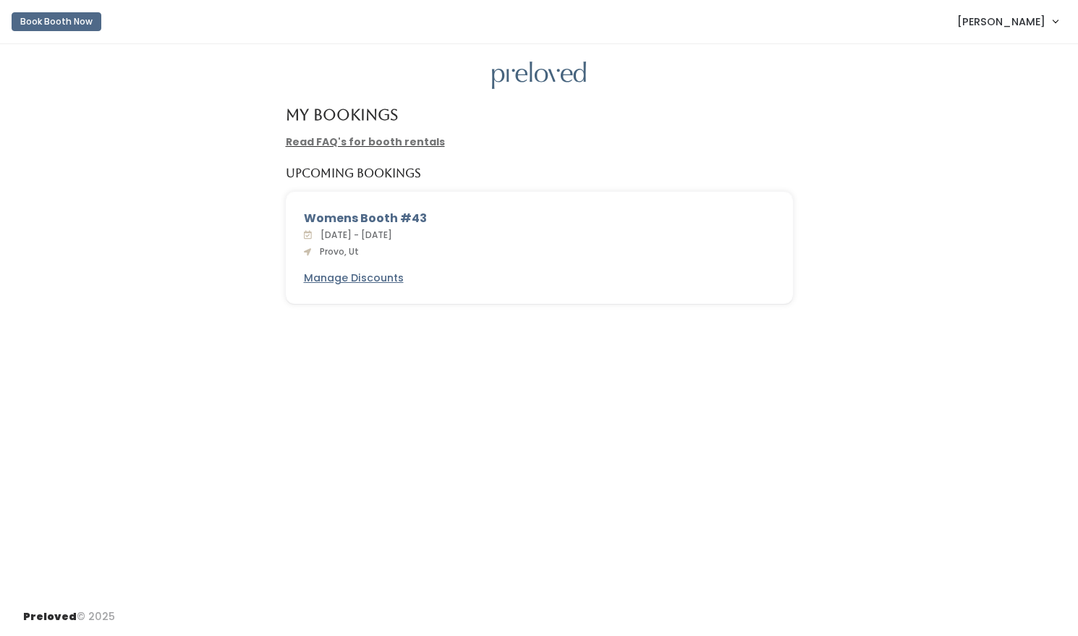
click at [397, 139] on link "Read FAQ's for booth rentals" at bounding box center [365, 142] width 159 height 14
